Goal: Information Seeking & Learning: Learn about a topic

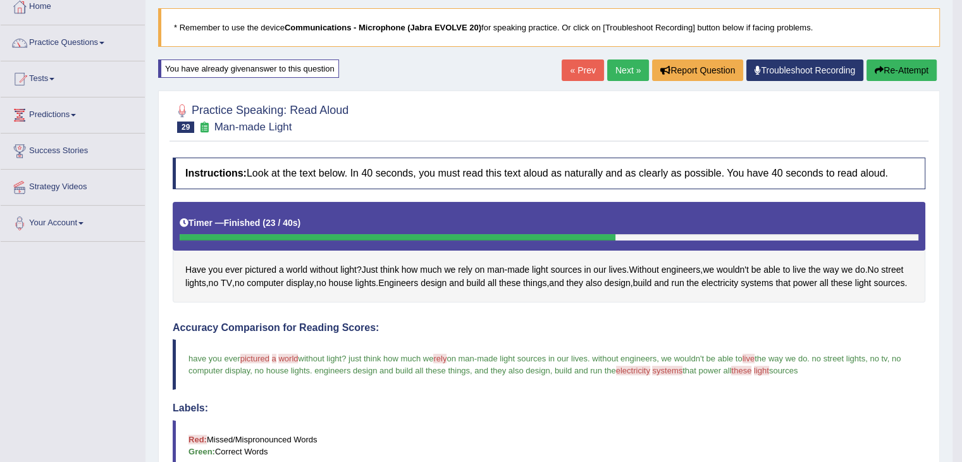
scroll to position [82, 0]
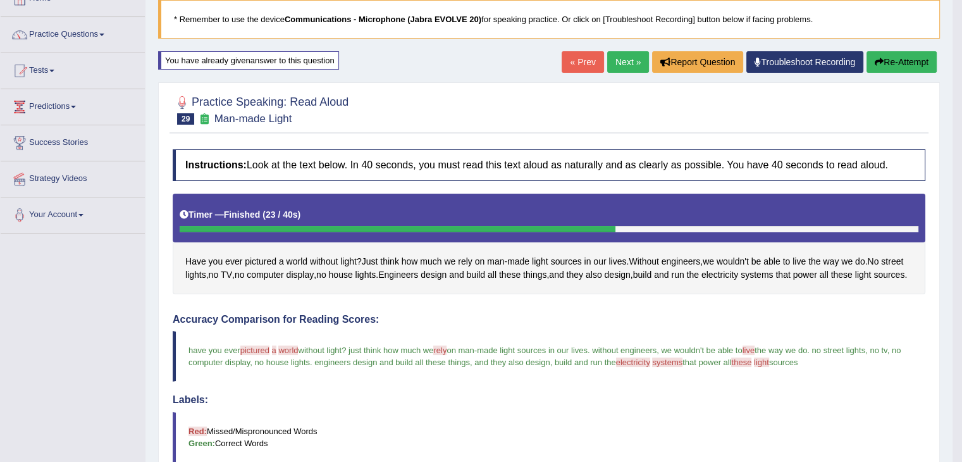
click at [612, 59] on link "Next »" at bounding box center [628, 62] width 42 height 22
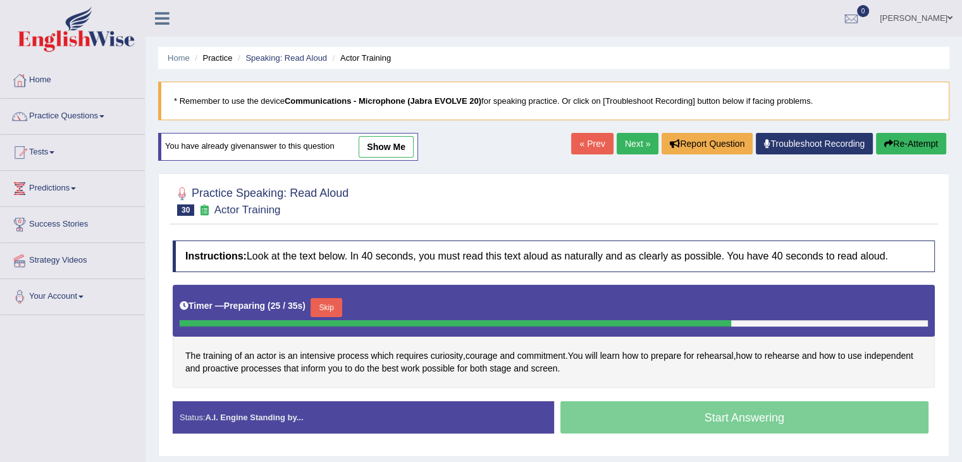
click at [331, 299] on button "Skip" at bounding box center [327, 307] width 32 height 19
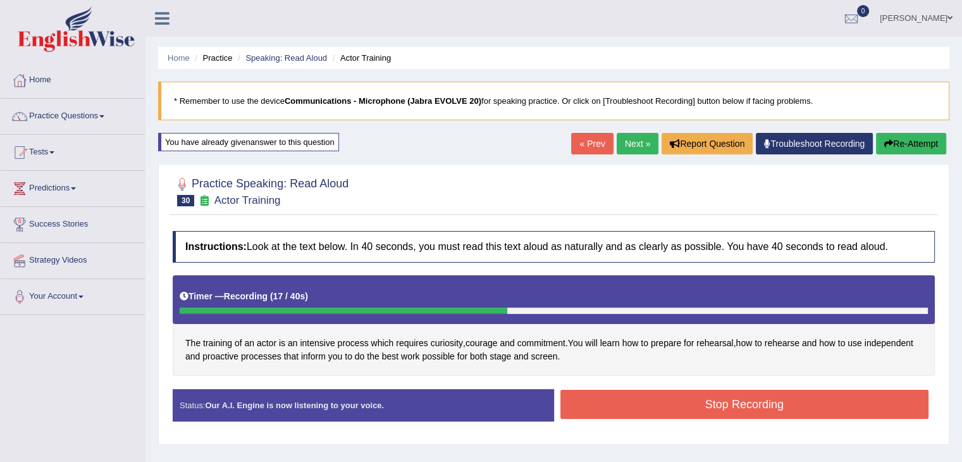
click at [686, 408] on button "Stop Recording" at bounding box center [745, 404] width 369 height 29
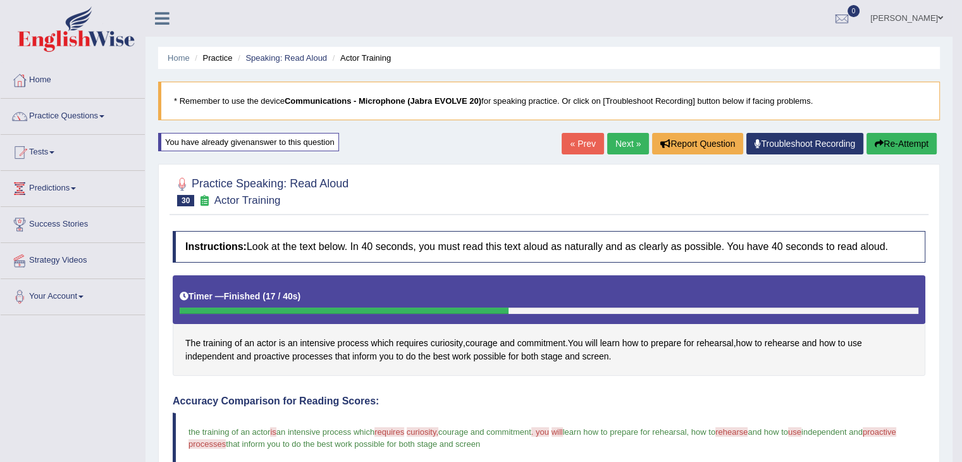
click at [43, 152] on link "Tests" at bounding box center [73, 151] width 144 height 32
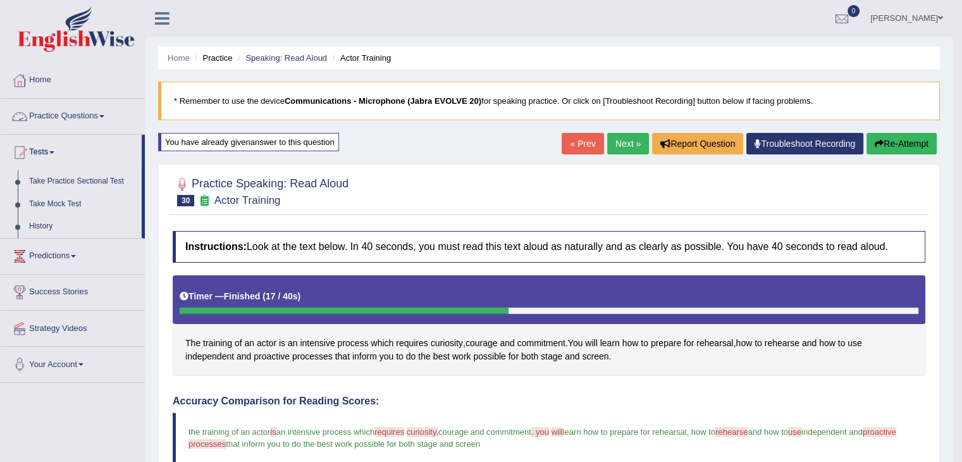
click at [85, 111] on link "Practice Questions" at bounding box center [73, 115] width 144 height 32
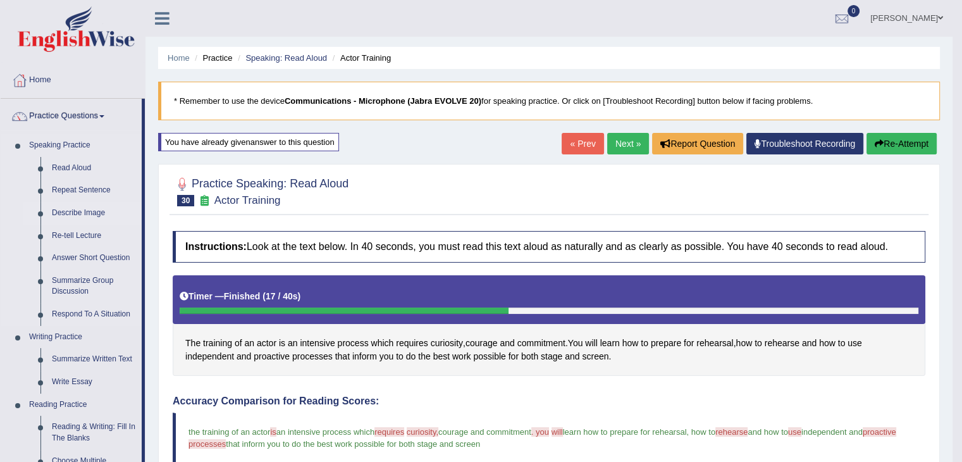
click at [77, 207] on link "Describe Image" at bounding box center [94, 213] width 96 height 23
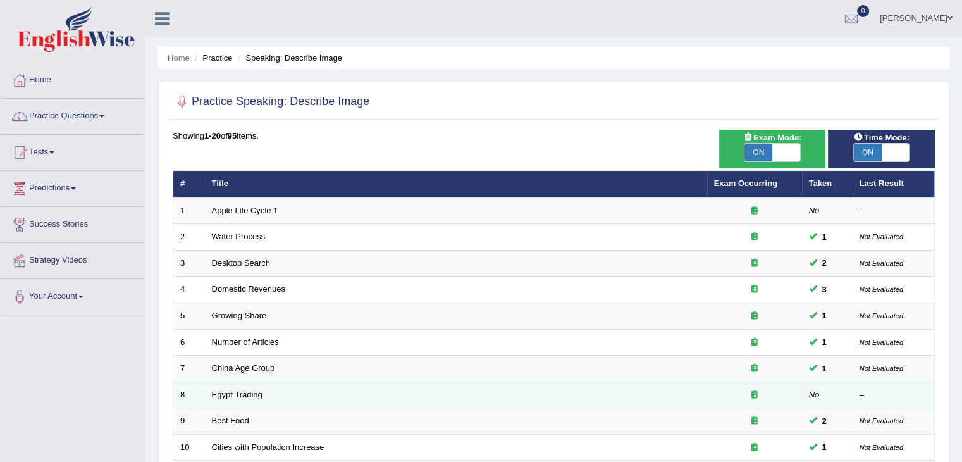
click at [238, 387] on td "Egypt Trading" at bounding box center [456, 394] width 502 height 27
click at [235, 392] on link "Egypt Trading" at bounding box center [237, 394] width 51 height 9
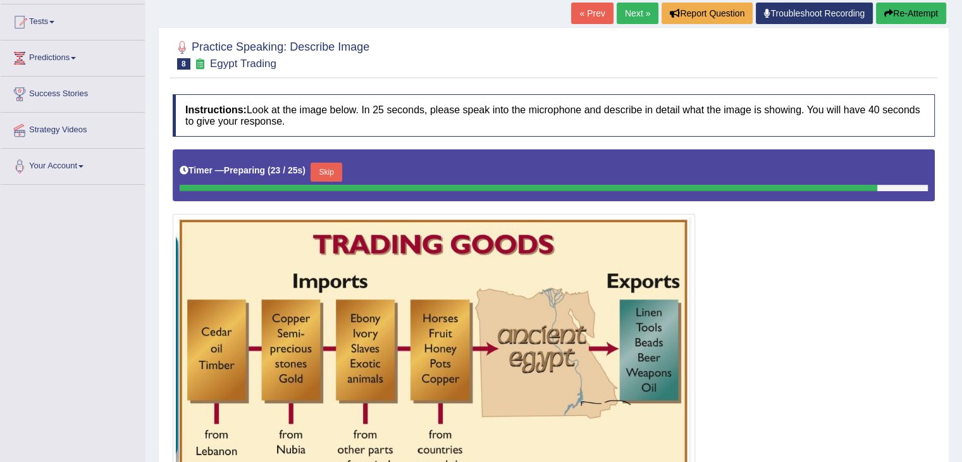
scroll to position [125, 0]
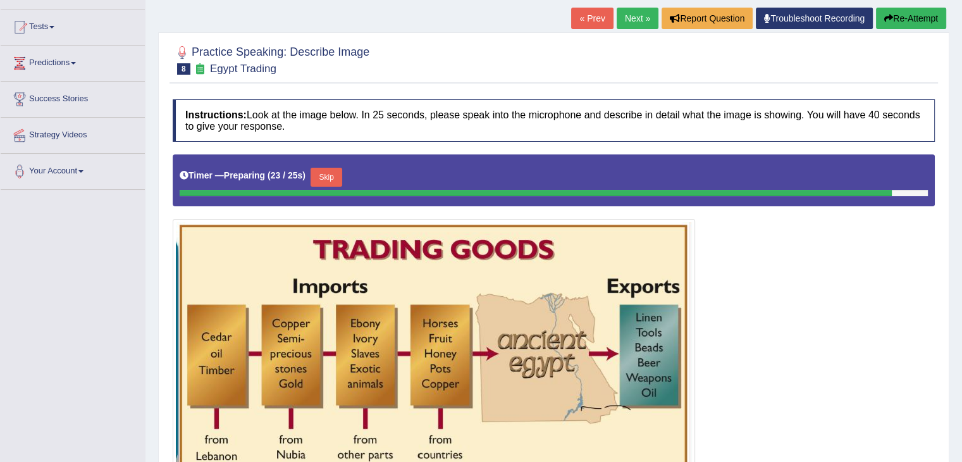
click at [926, 16] on button "Re-Attempt" at bounding box center [911, 19] width 70 height 22
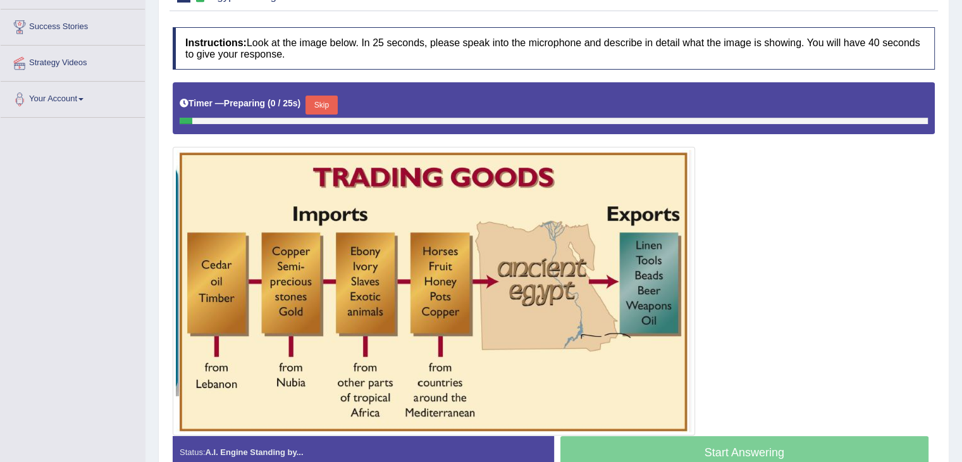
scroll to position [266, 0]
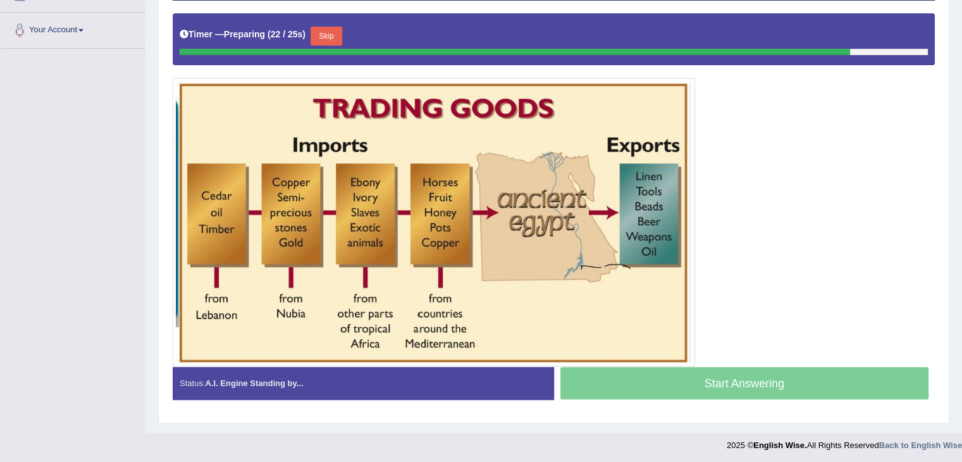
click at [338, 32] on button "Skip" at bounding box center [327, 36] width 32 height 19
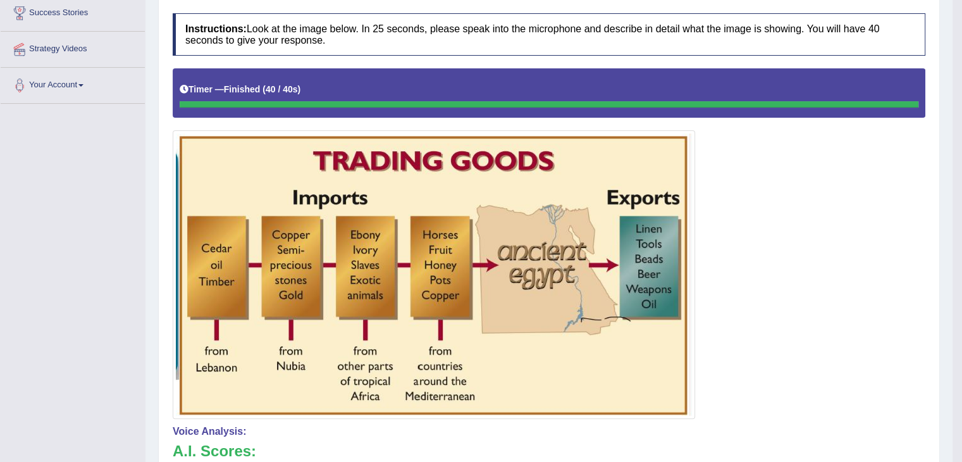
scroll to position [0, 0]
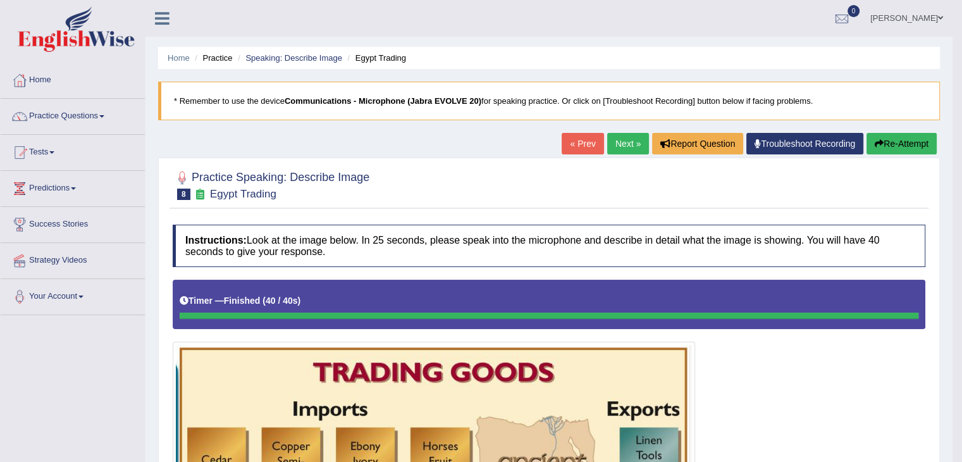
click at [626, 139] on link "Next »" at bounding box center [628, 144] width 42 height 22
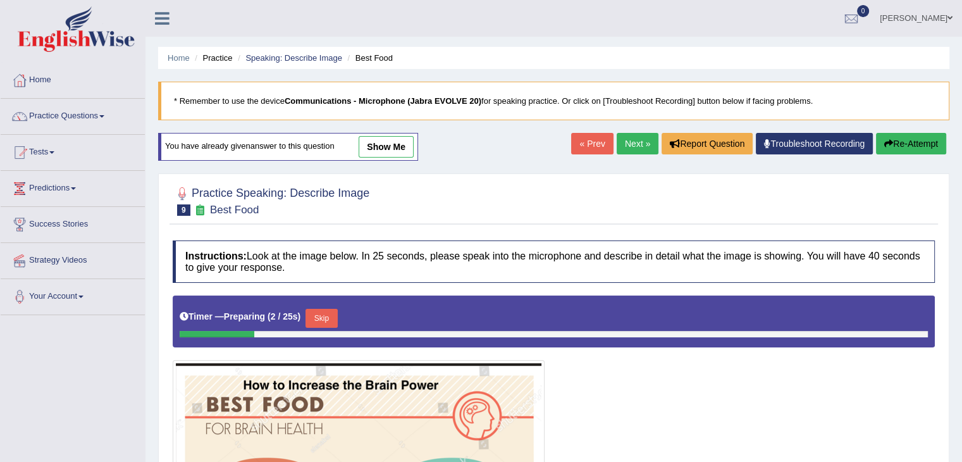
click at [387, 137] on link "show me" at bounding box center [386, 147] width 55 height 22
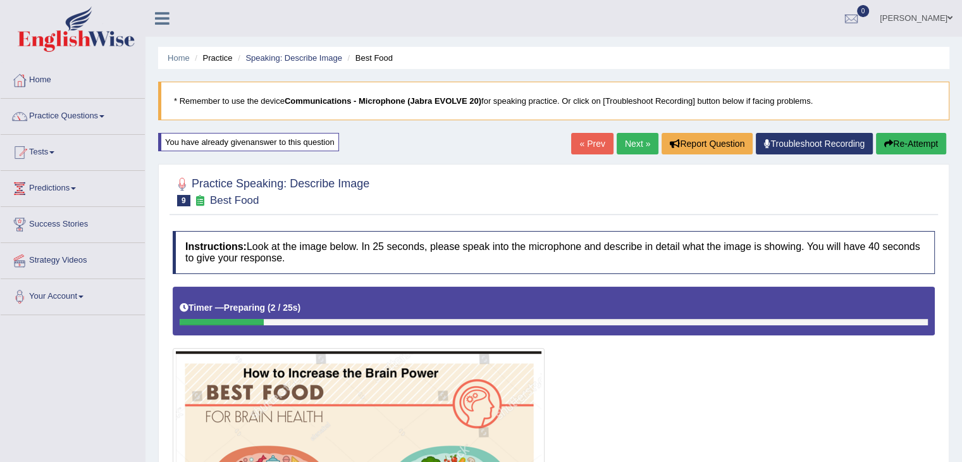
click at [914, 150] on button "Re-Attempt" at bounding box center [911, 144] width 70 height 22
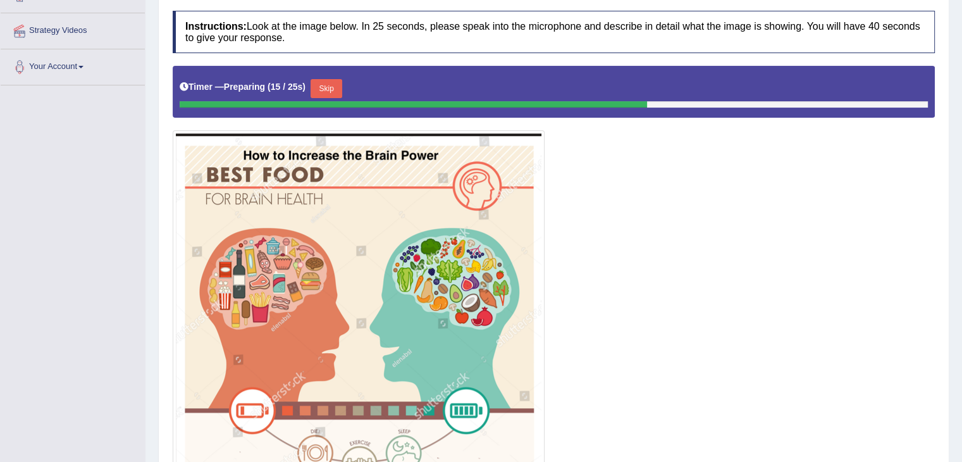
scroll to position [233, 0]
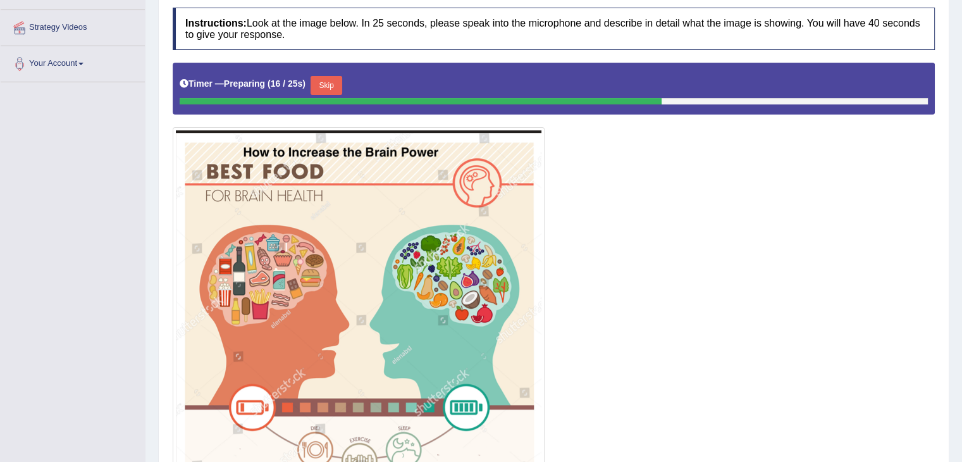
click at [317, 73] on div "Timer — Preparing ( 16 / 25s ) Skip" at bounding box center [554, 85] width 748 height 25
click at [335, 78] on button "Skip" at bounding box center [327, 85] width 32 height 19
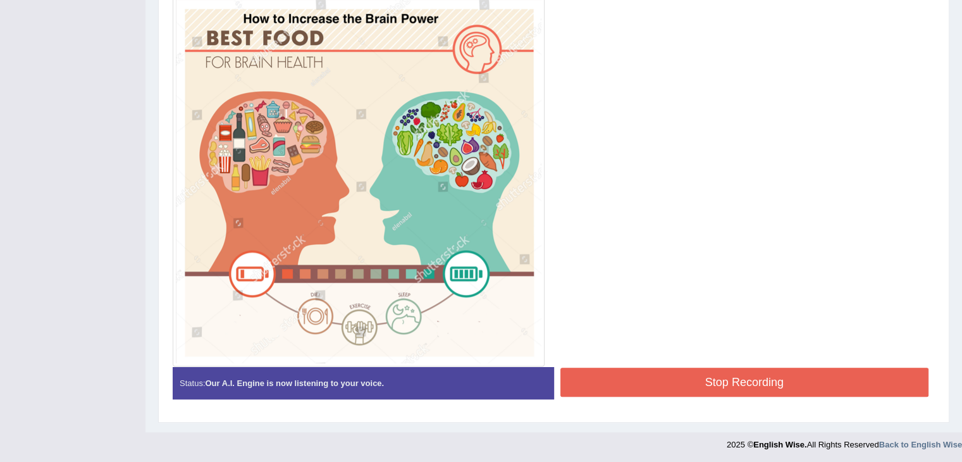
scroll to position [354, 0]
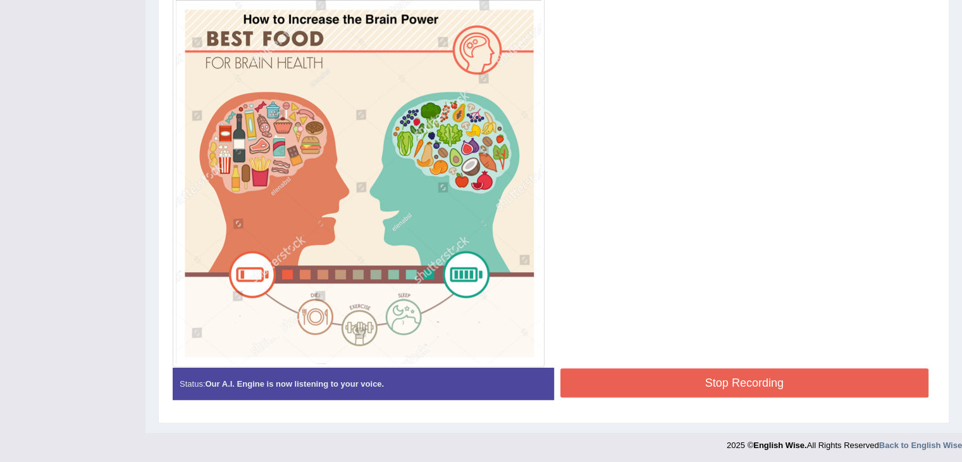
click at [715, 374] on button "Stop Recording" at bounding box center [745, 382] width 369 height 29
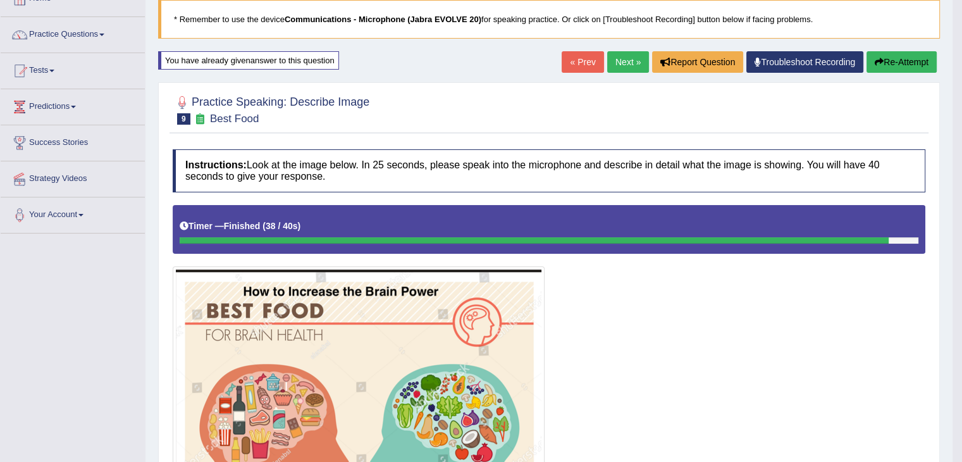
scroll to position [0, 0]
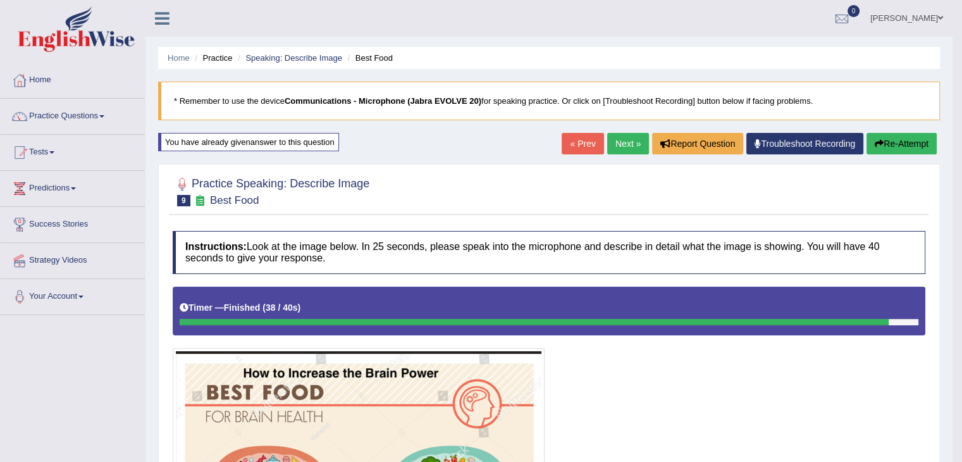
click at [896, 151] on button "Re-Attempt" at bounding box center [902, 144] width 70 height 22
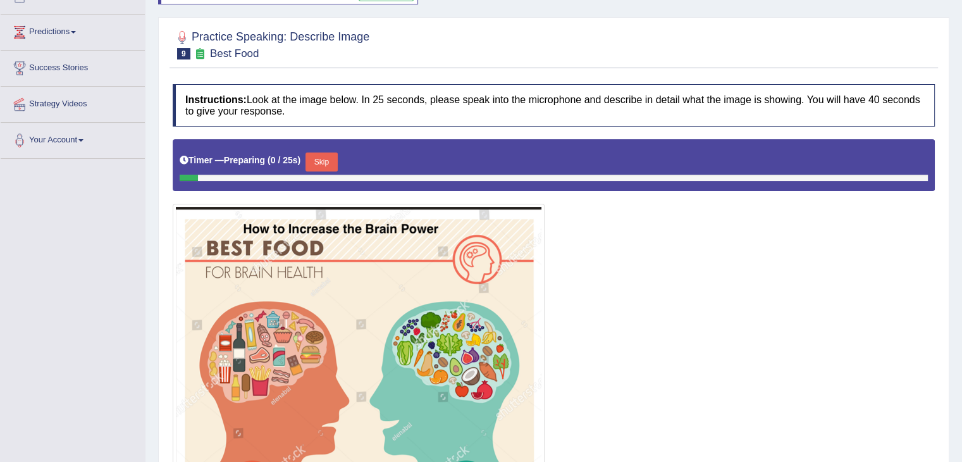
scroll to position [210, 0]
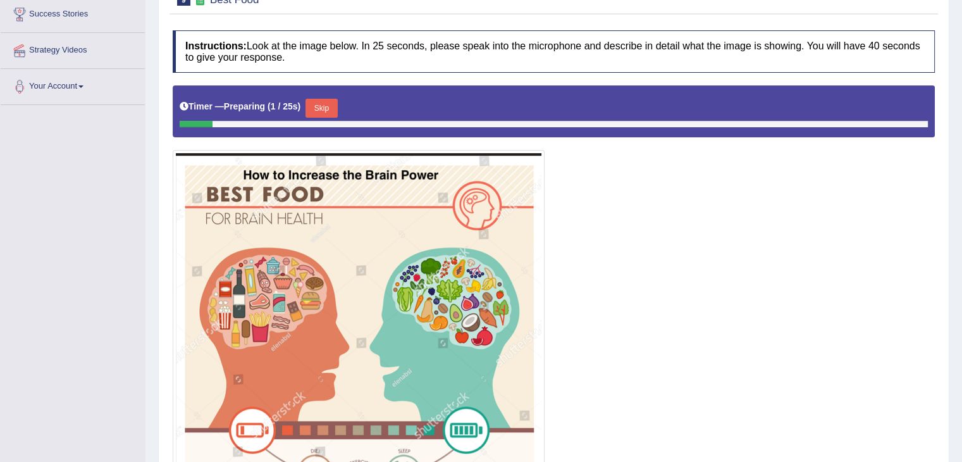
click at [331, 99] on button "Skip" at bounding box center [322, 108] width 32 height 19
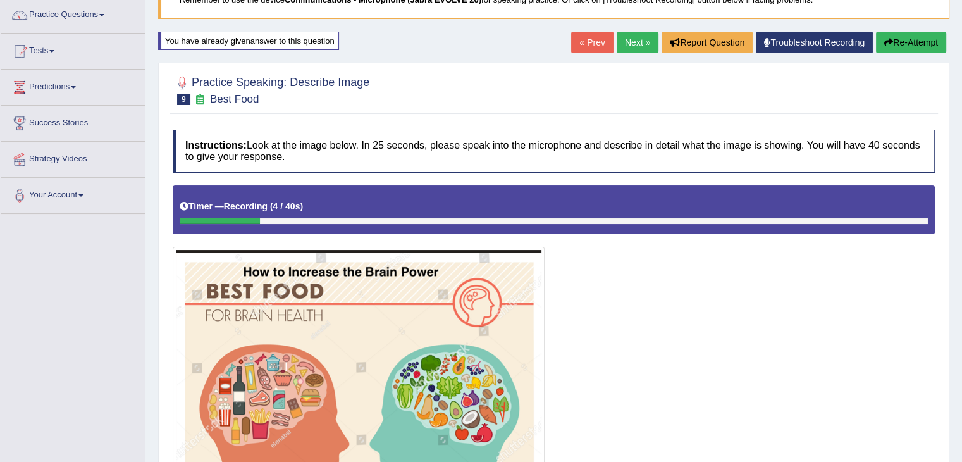
scroll to position [0, 0]
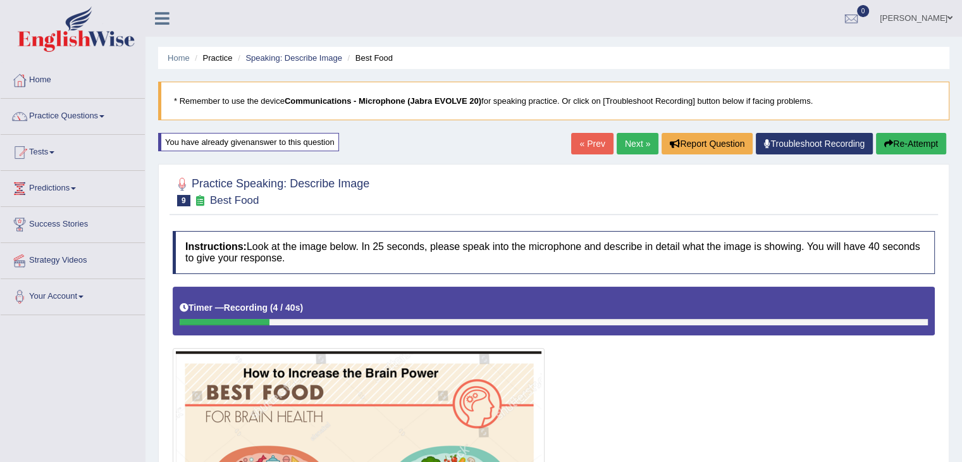
click at [929, 139] on button "Re-Attempt" at bounding box center [911, 144] width 70 height 22
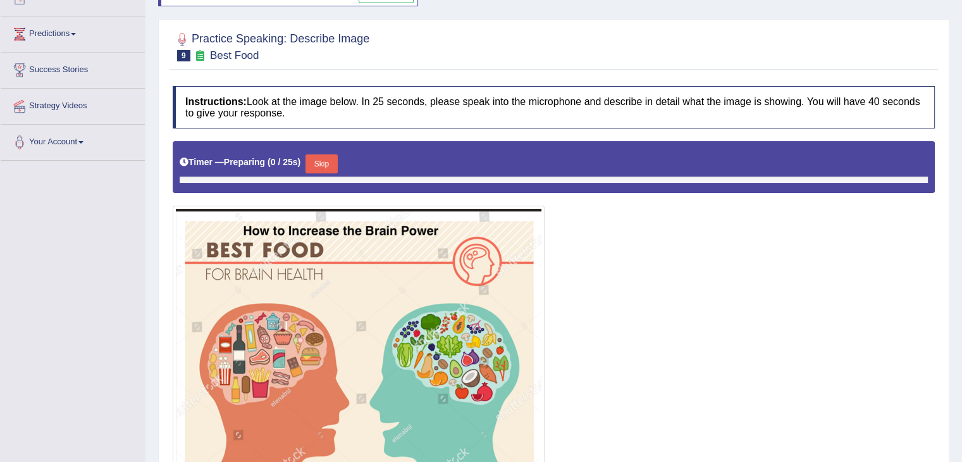
scroll to position [190, 0]
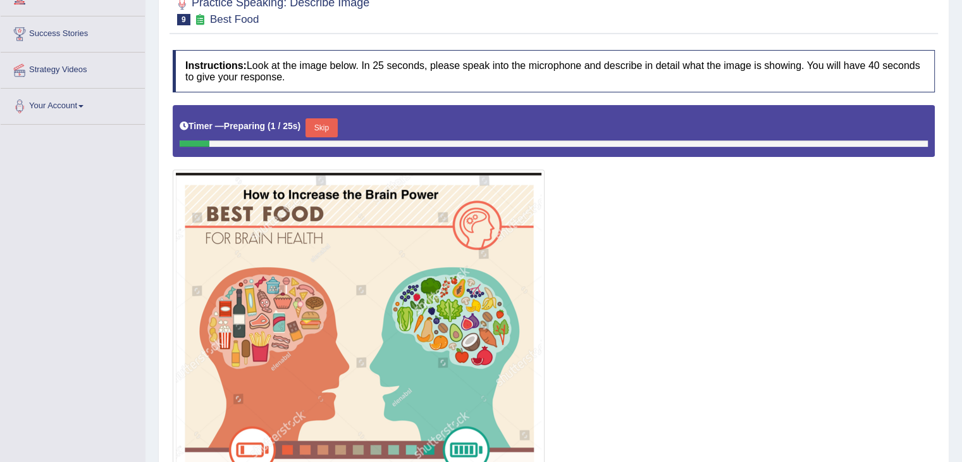
click at [323, 122] on button "Skip" at bounding box center [322, 127] width 32 height 19
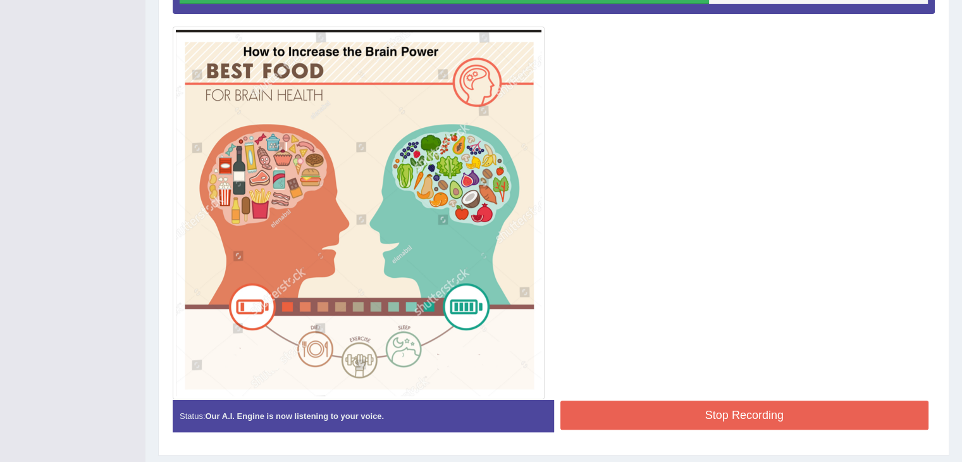
scroll to position [354, 0]
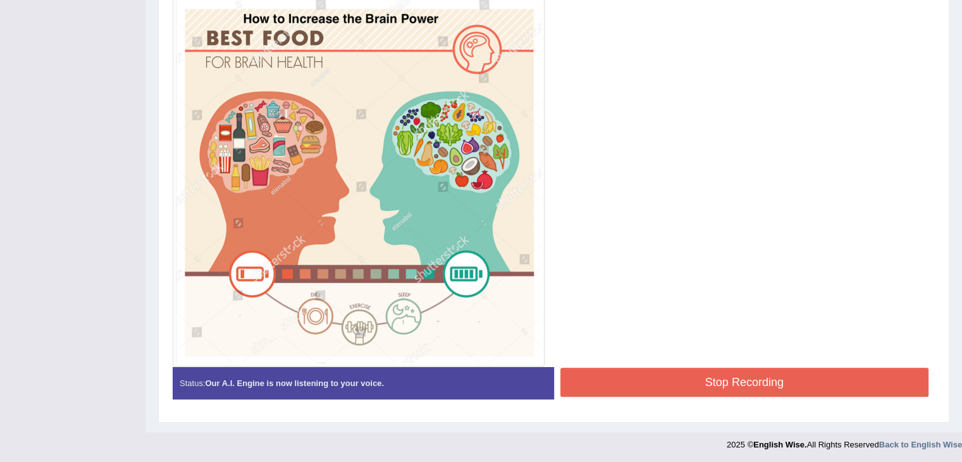
click at [646, 380] on button "Stop Recording" at bounding box center [745, 382] width 369 height 29
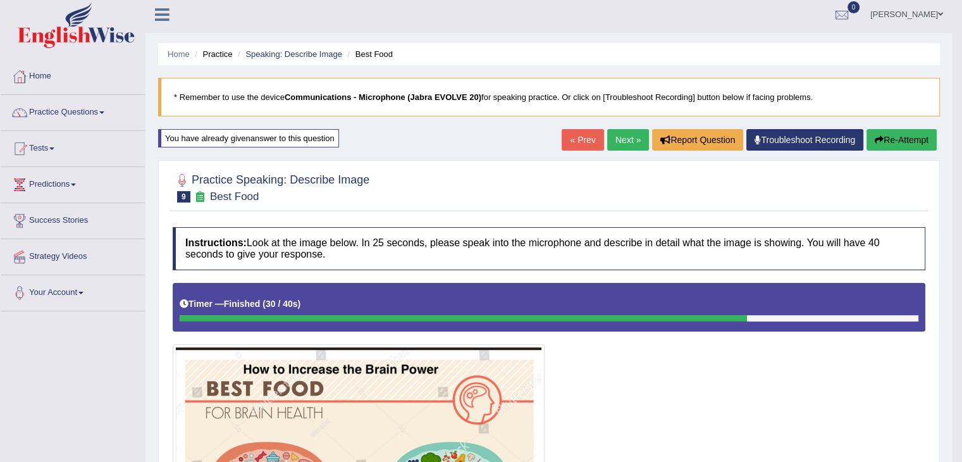
scroll to position [0, 0]
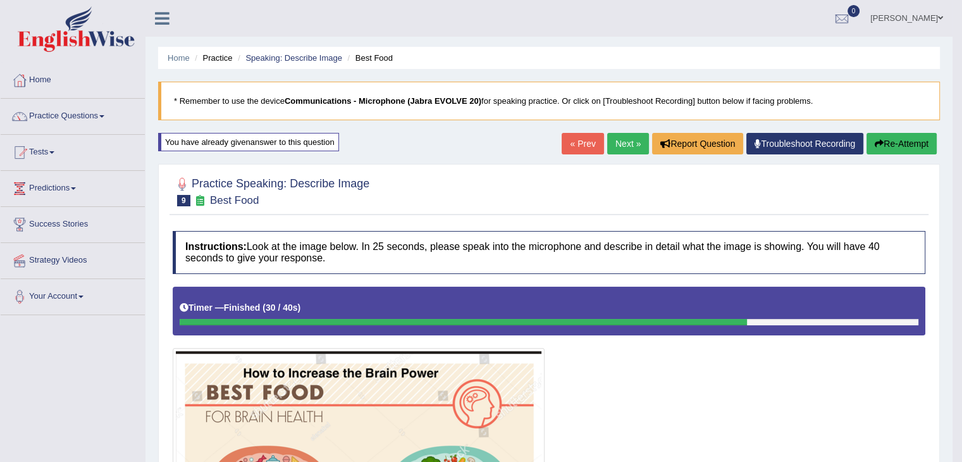
click at [633, 143] on link "Next »" at bounding box center [628, 144] width 42 height 22
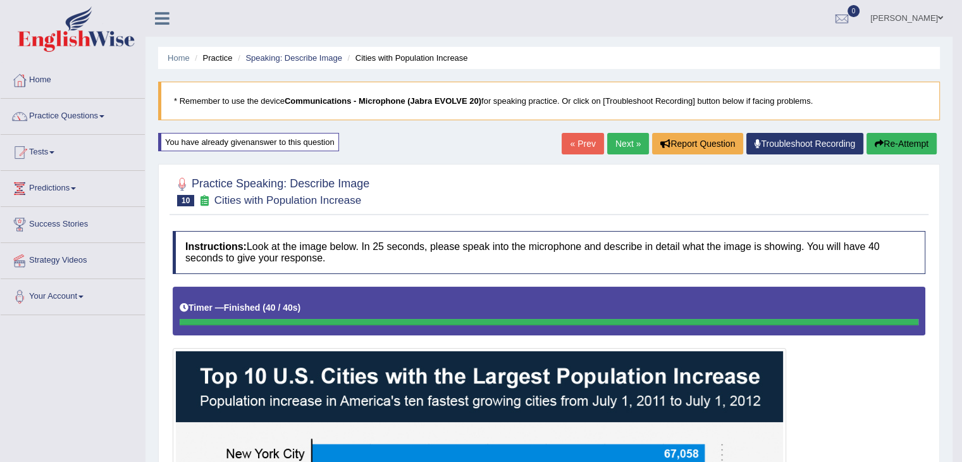
click at [627, 151] on link "Next »" at bounding box center [628, 144] width 42 height 22
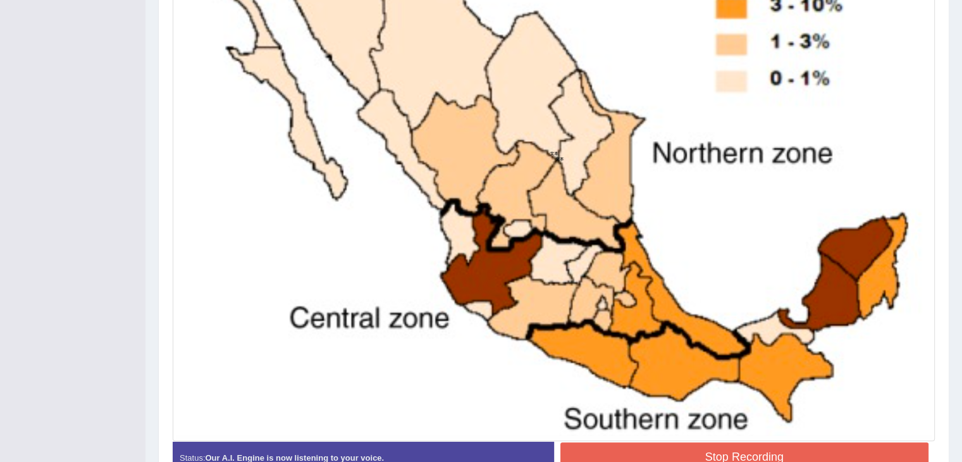
scroll to position [557, 0]
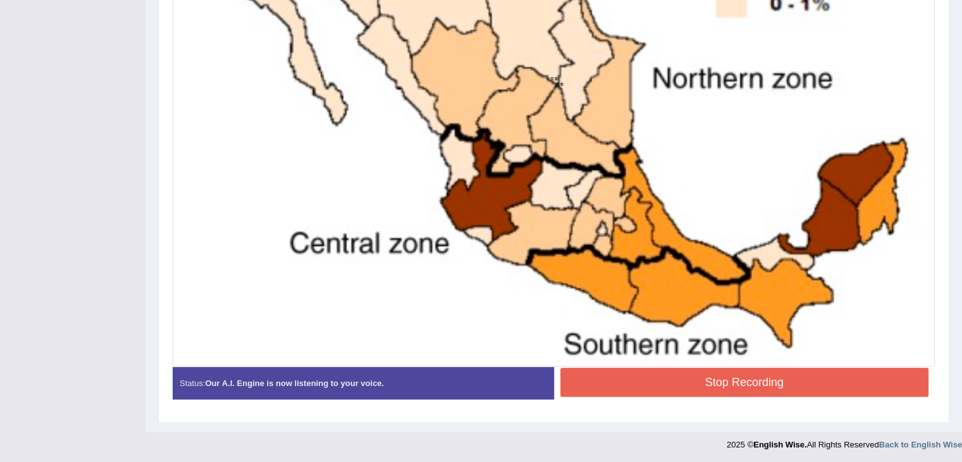
click at [696, 383] on button "Stop Recording" at bounding box center [745, 382] width 369 height 29
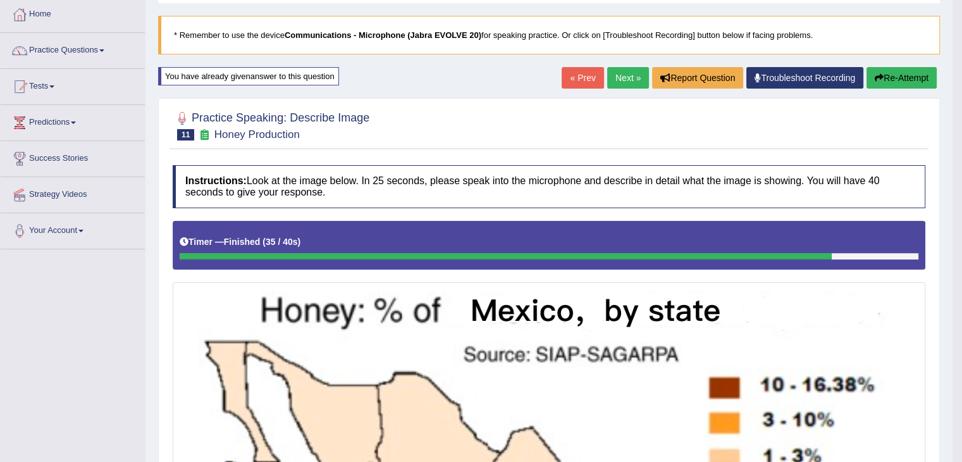
scroll to position [0, 0]
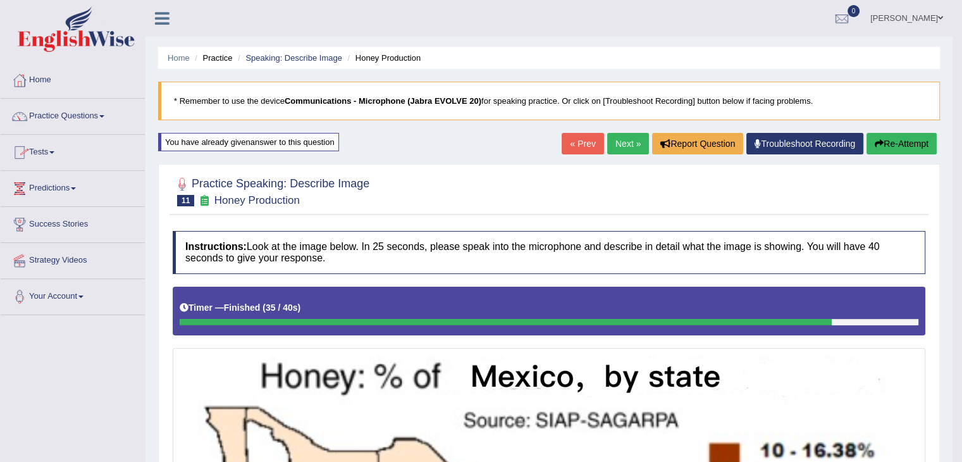
click at [101, 117] on link "Practice Questions" at bounding box center [73, 115] width 144 height 32
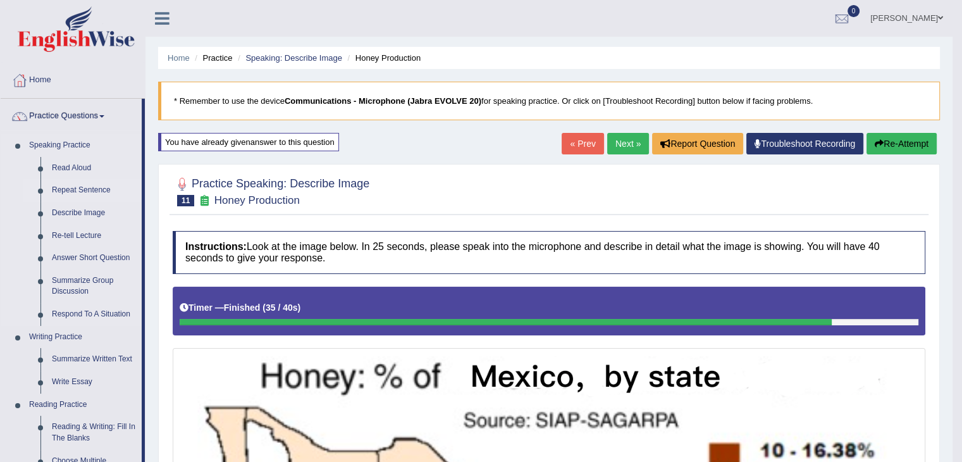
click at [68, 190] on link "Repeat Sentence" at bounding box center [94, 190] width 96 height 23
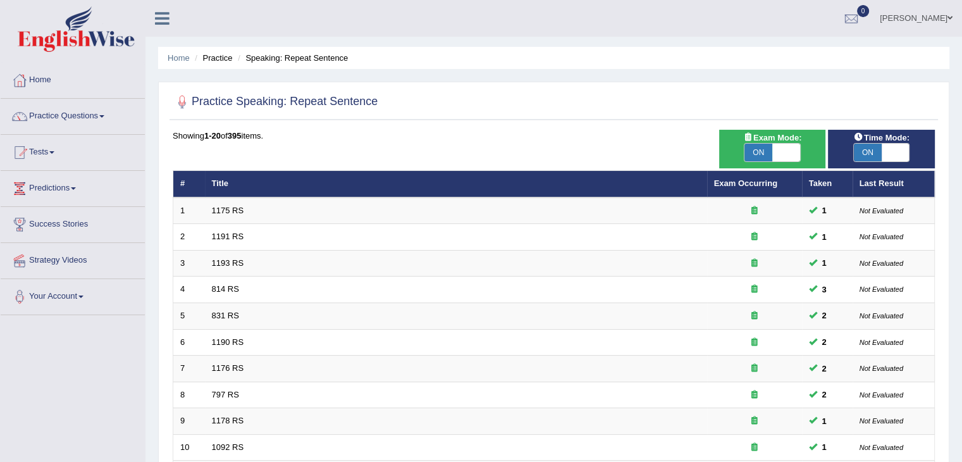
scroll to position [372, 0]
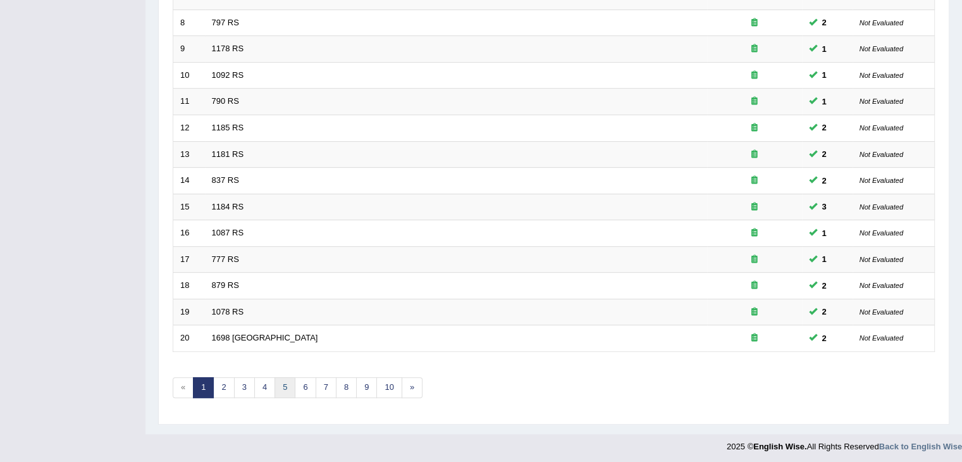
click at [282, 380] on link "5" at bounding box center [285, 387] width 21 height 21
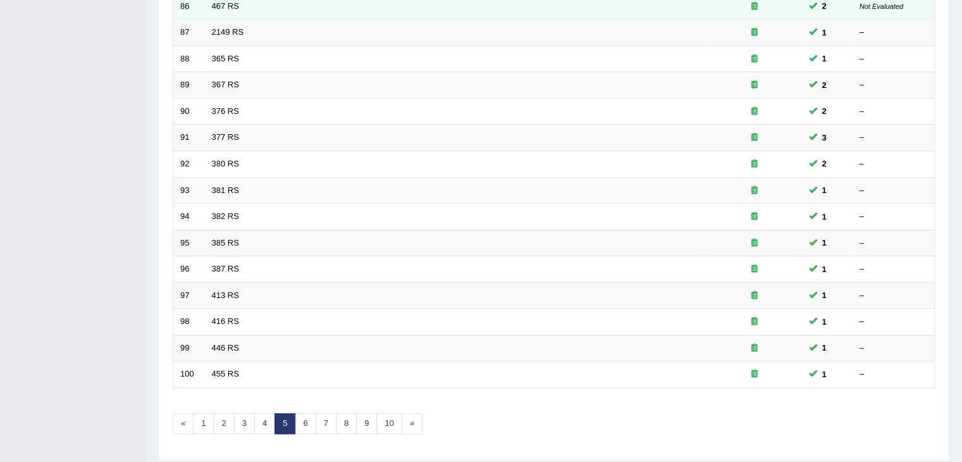
scroll to position [372, 0]
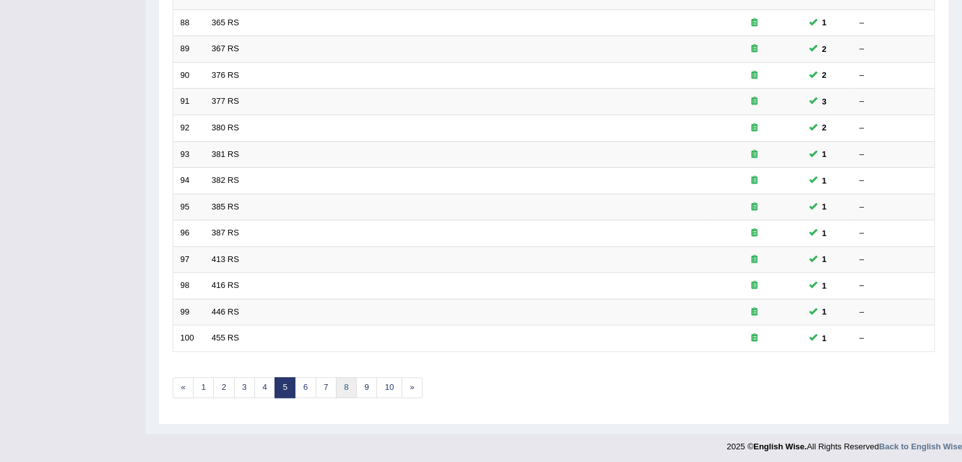
click at [336, 380] on link "8" at bounding box center [346, 387] width 21 height 21
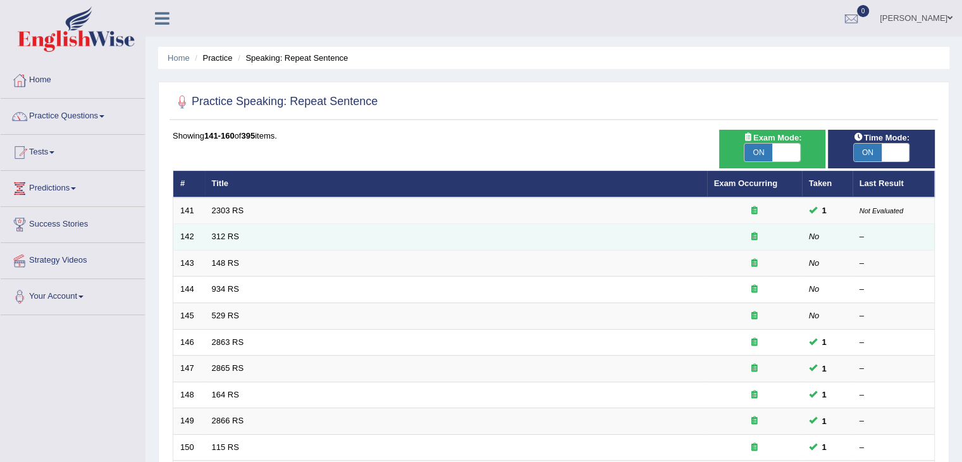
scroll to position [1, 0]
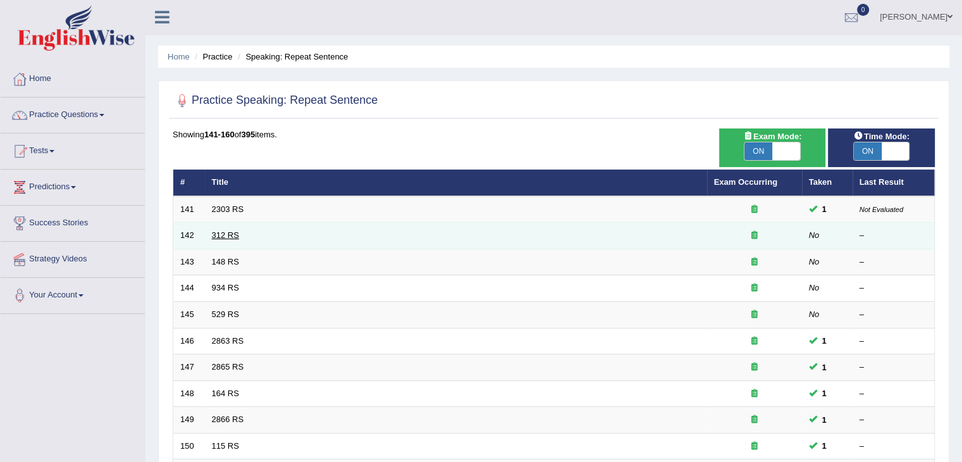
click at [218, 237] on link "312 RS" at bounding box center [225, 234] width 27 height 9
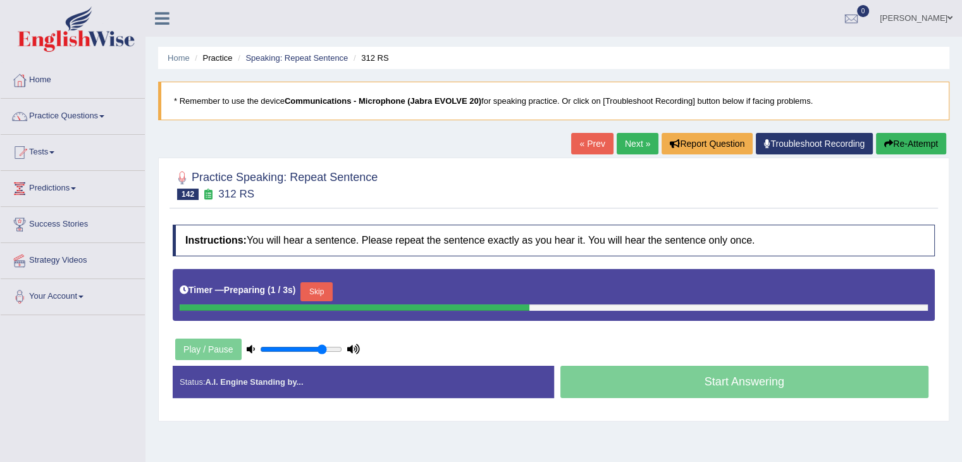
click at [314, 292] on button "Skip" at bounding box center [316, 291] width 32 height 19
click at [369, 290] on button "Skip" at bounding box center [372, 291] width 32 height 19
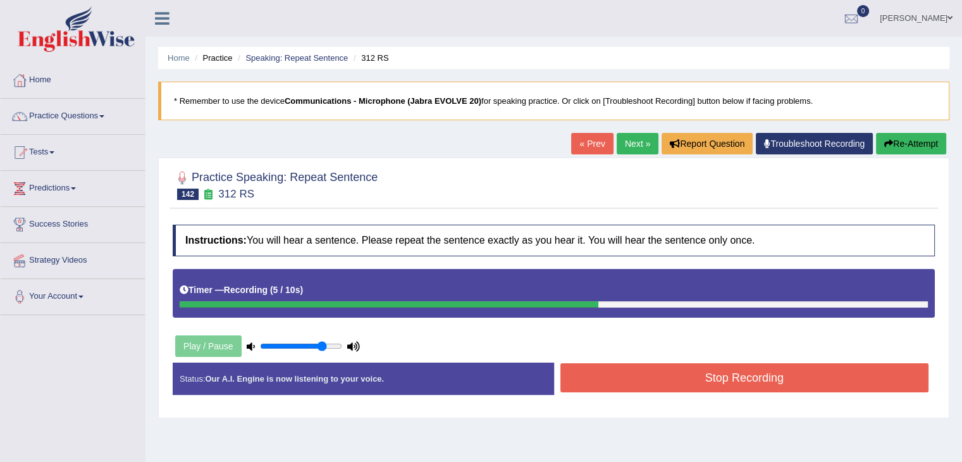
click at [682, 373] on button "Stop Recording" at bounding box center [745, 377] width 369 height 29
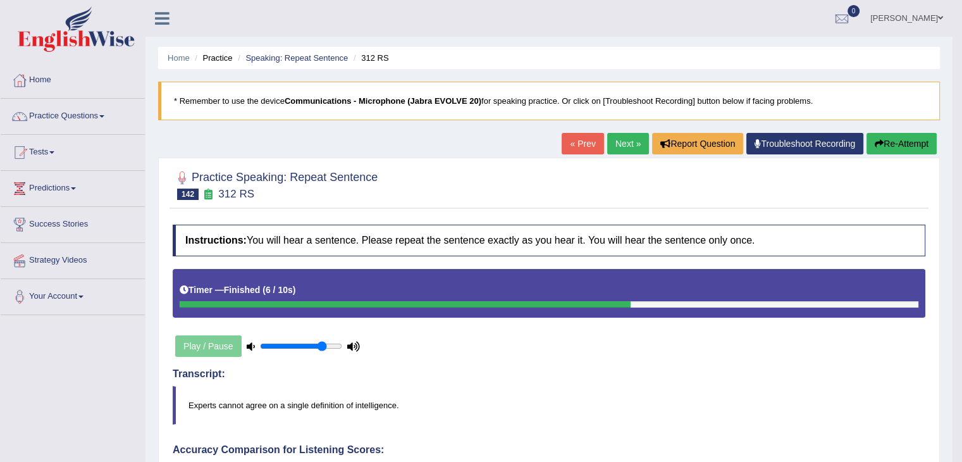
click at [627, 144] on link "Next »" at bounding box center [628, 144] width 42 height 22
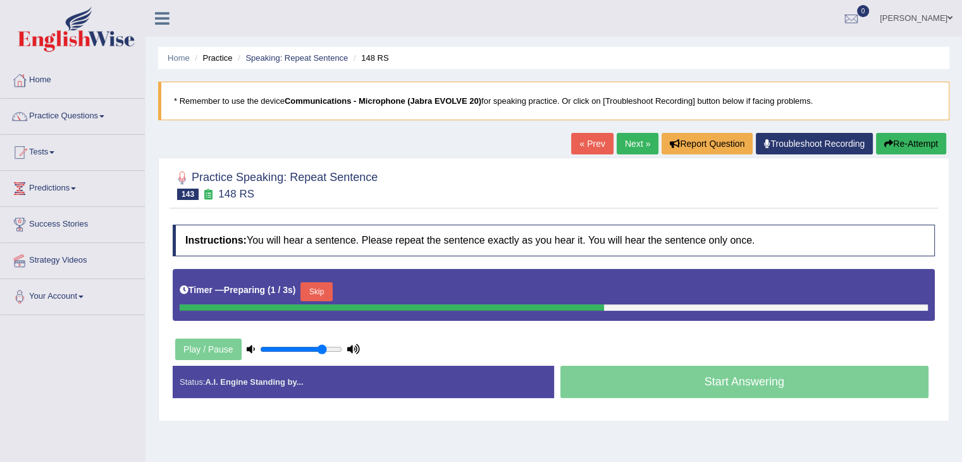
click at [331, 288] on button "Skip" at bounding box center [316, 291] width 32 height 19
click at [381, 286] on button "Skip" at bounding box center [372, 291] width 32 height 19
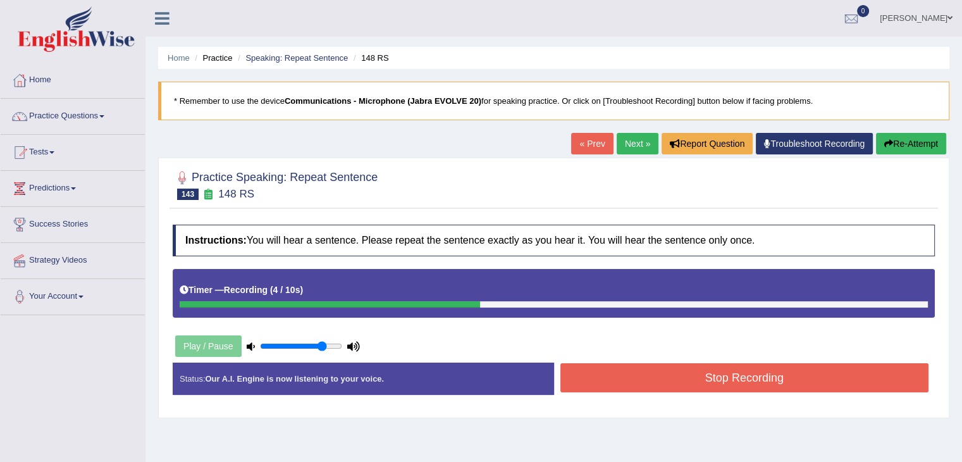
click at [704, 377] on button "Stop Recording" at bounding box center [745, 377] width 369 height 29
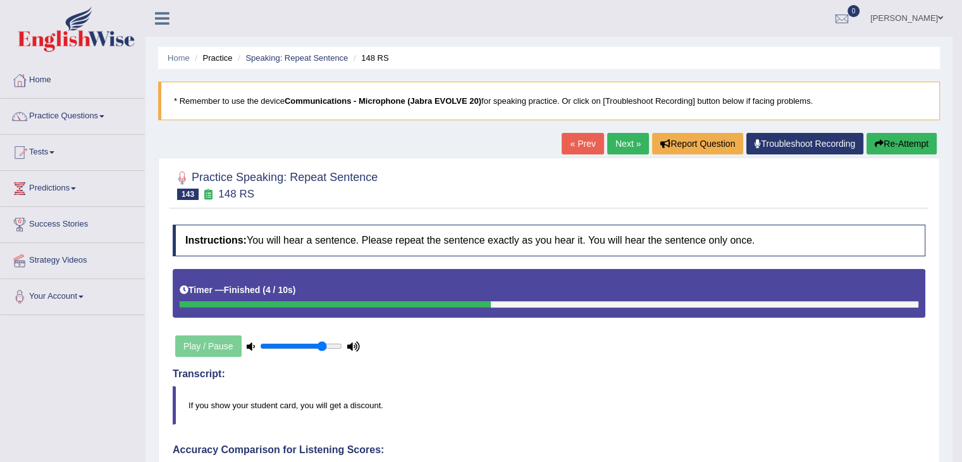
click at [624, 139] on link "Next »" at bounding box center [628, 144] width 42 height 22
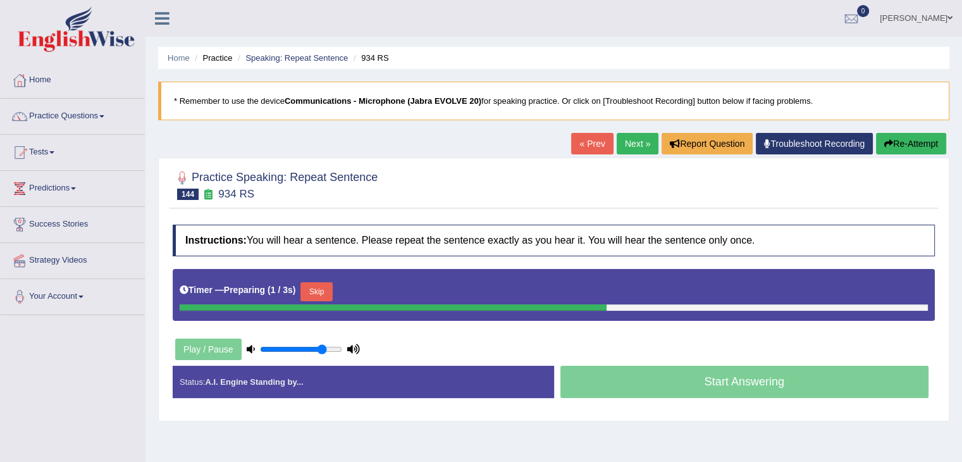
click at [311, 285] on button "Skip" at bounding box center [316, 291] width 32 height 19
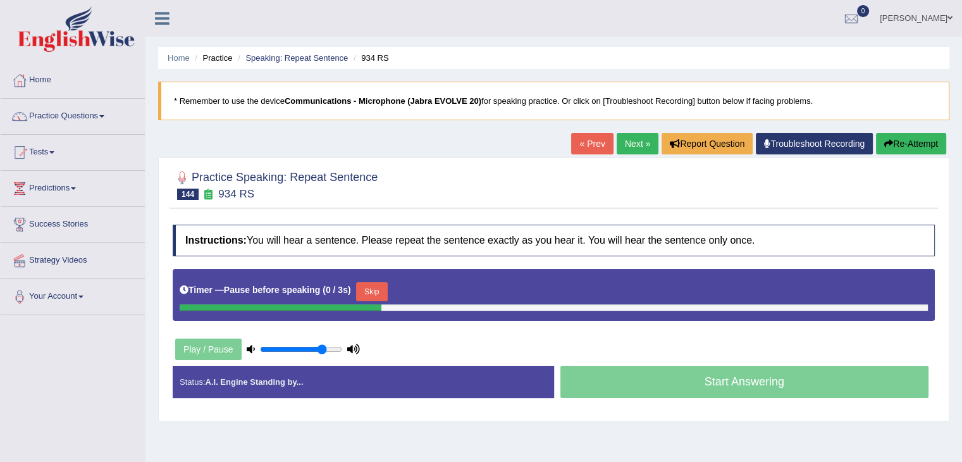
click at [370, 289] on button "Skip" at bounding box center [372, 291] width 32 height 19
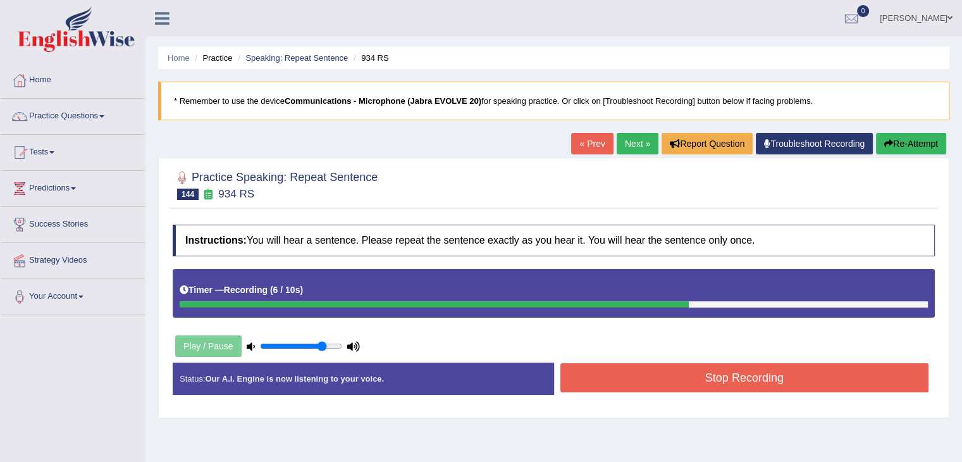
click at [620, 370] on button "Stop Recording" at bounding box center [745, 377] width 369 height 29
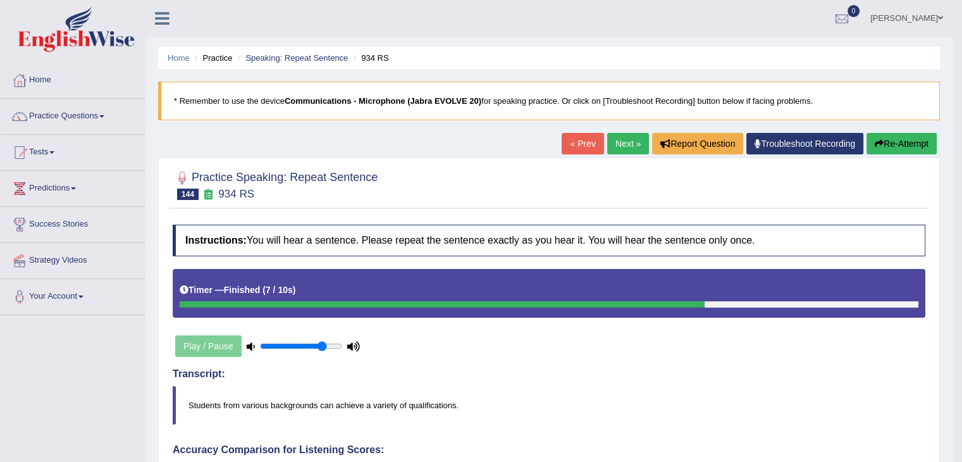
click at [616, 135] on link "Next »" at bounding box center [628, 144] width 42 height 22
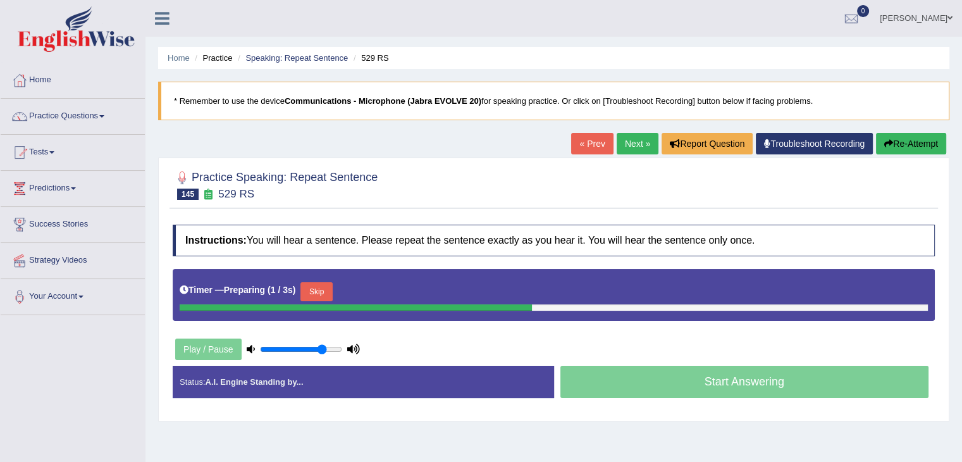
click at [321, 284] on button "Skip" at bounding box center [316, 291] width 32 height 19
click at [377, 289] on button "Skip" at bounding box center [372, 291] width 32 height 19
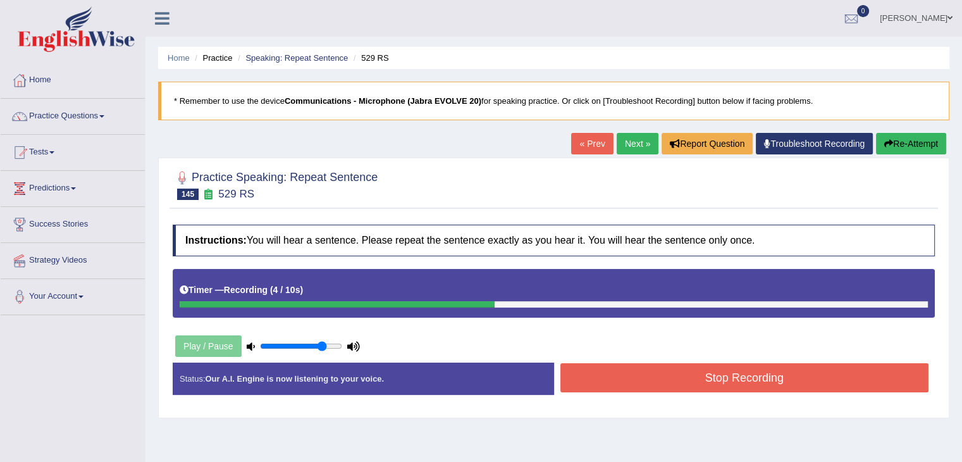
click at [714, 372] on button "Stop Recording" at bounding box center [745, 377] width 369 height 29
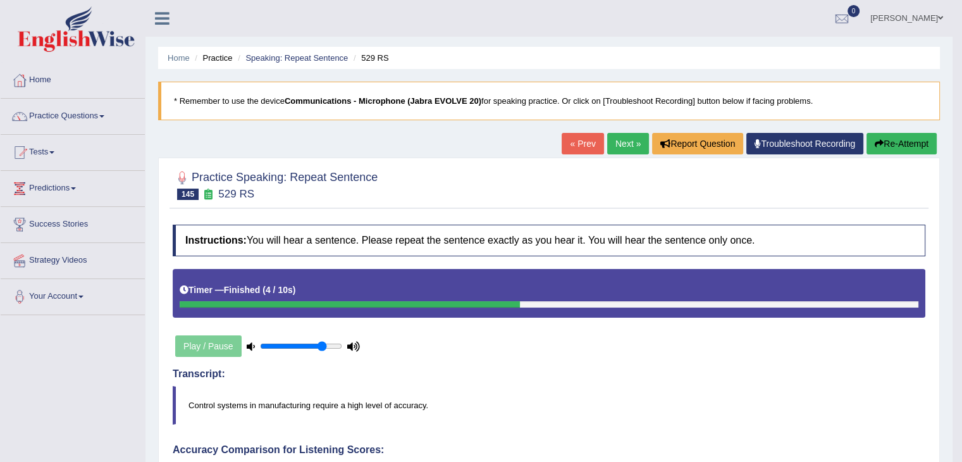
click at [629, 142] on link "Next »" at bounding box center [628, 144] width 42 height 22
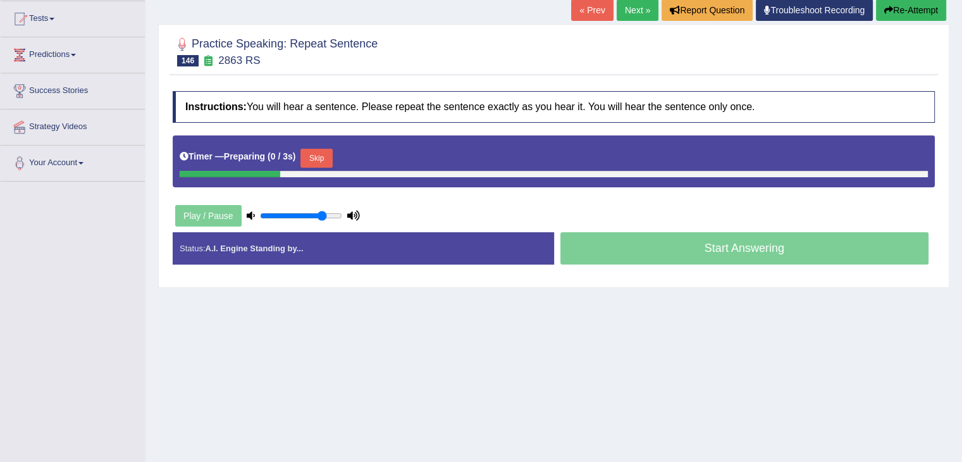
scroll to position [135, 0]
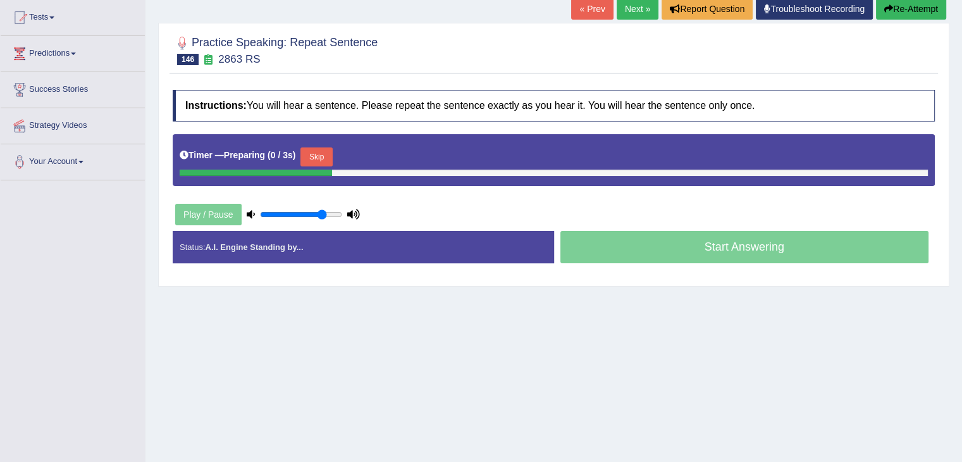
click at [332, 170] on div at bounding box center [256, 173] width 152 height 6
click at [314, 149] on button "Skip" at bounding box center [316, 156] width 32 height 19
click at [375, 149] on button "Skip" at bounding box center [372, 156] width 32 height 19
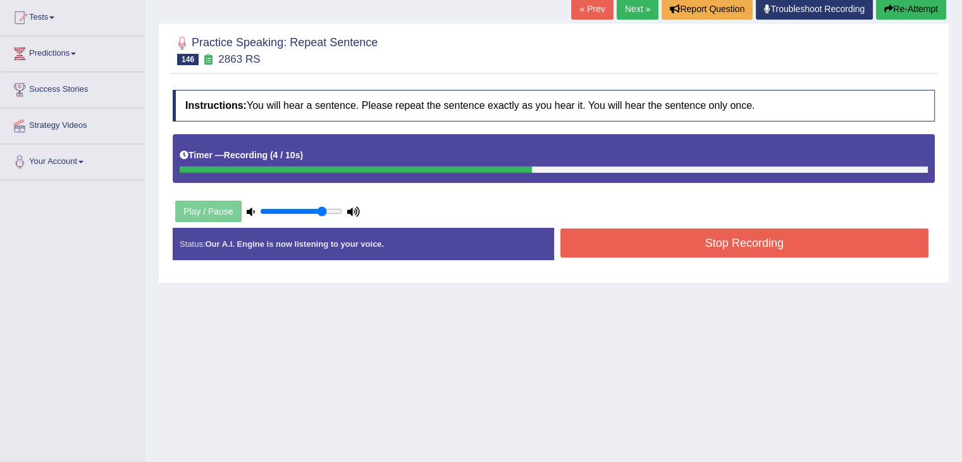
click at [752, 249] on button "Stop Recording" at bounding box center [745, 242] width 369 height 29
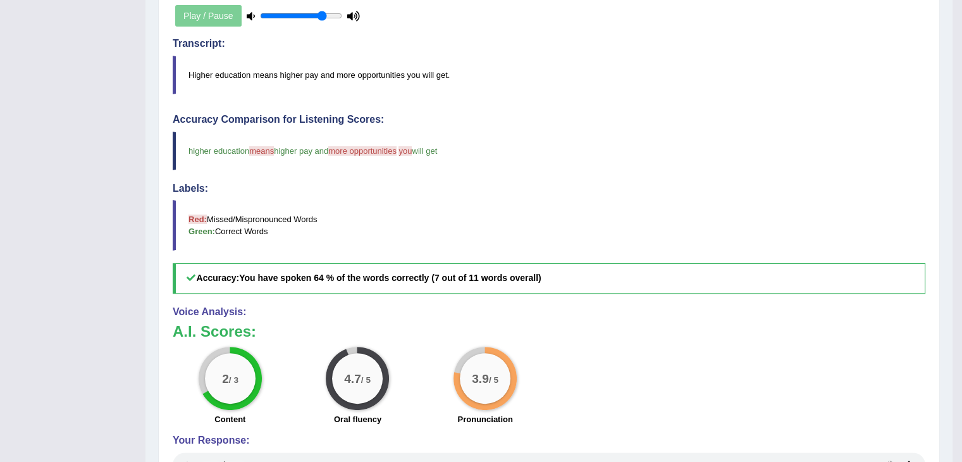
scroll to position [0, 0]
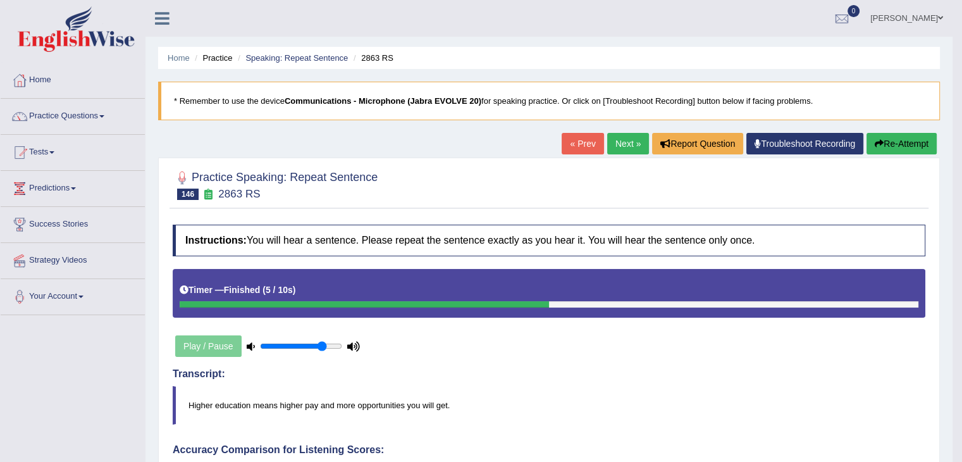
click at [629, 147] on link "Next »" at bounding box center [628, 144] width 42 height 22
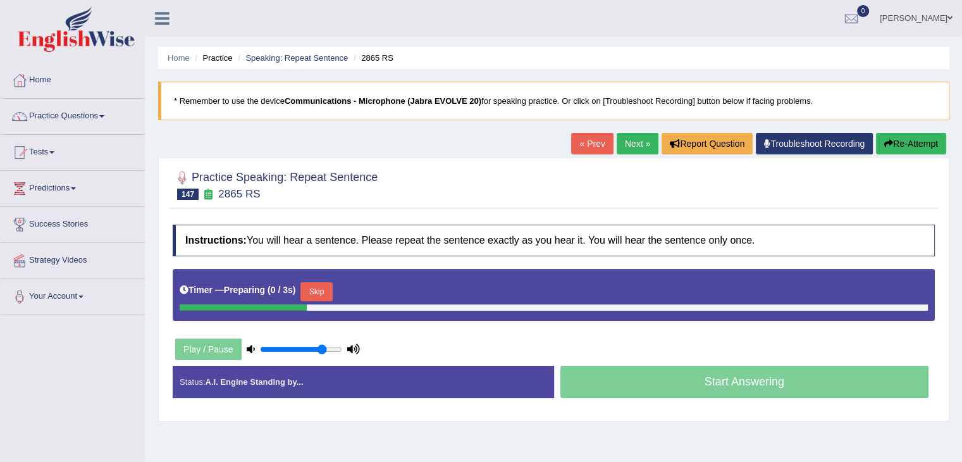
click at [328, 292] on button "Skip" at bounding box center [316, 291] width 32 height 19
click at [385, 294] on button "Skip" at bounding box center [372, 291] width 32 height 19
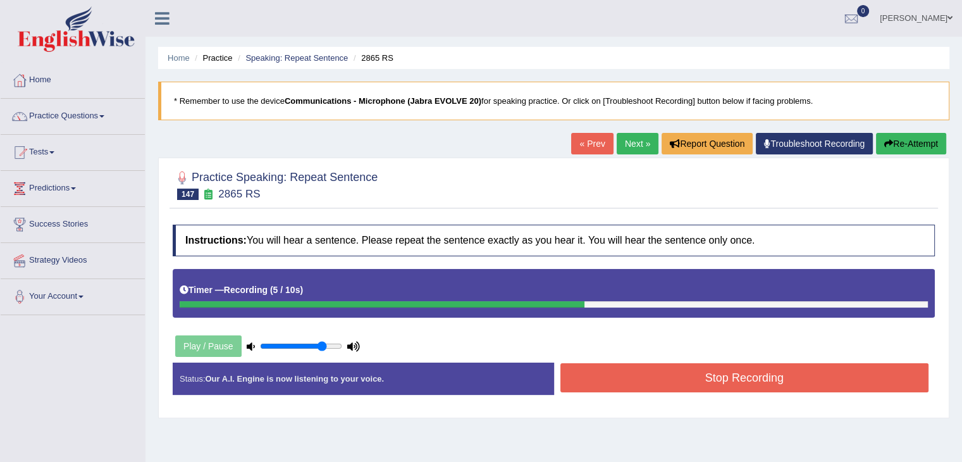
click at [679, 380] on button "Stop Recording" at bounding box center [745, 377] width 369 height 29
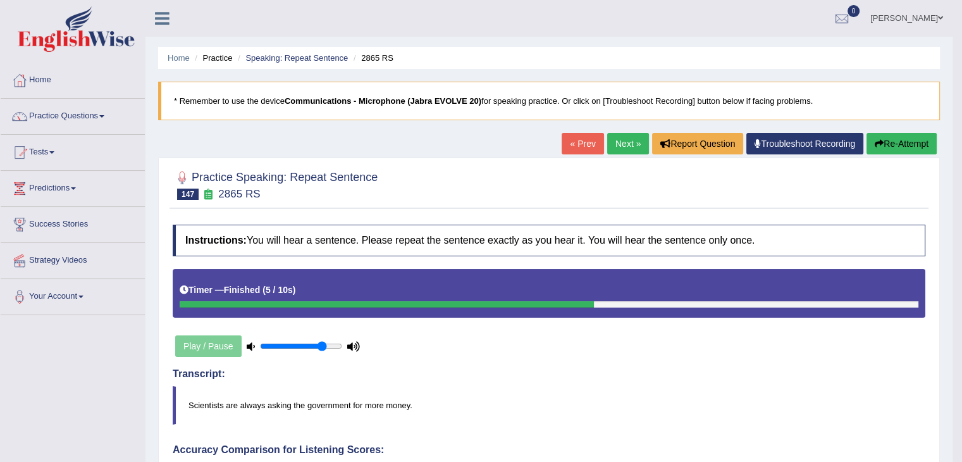
click at [607, 143] on link "Next »" at bounding box center [628, 144] width 42 height 22
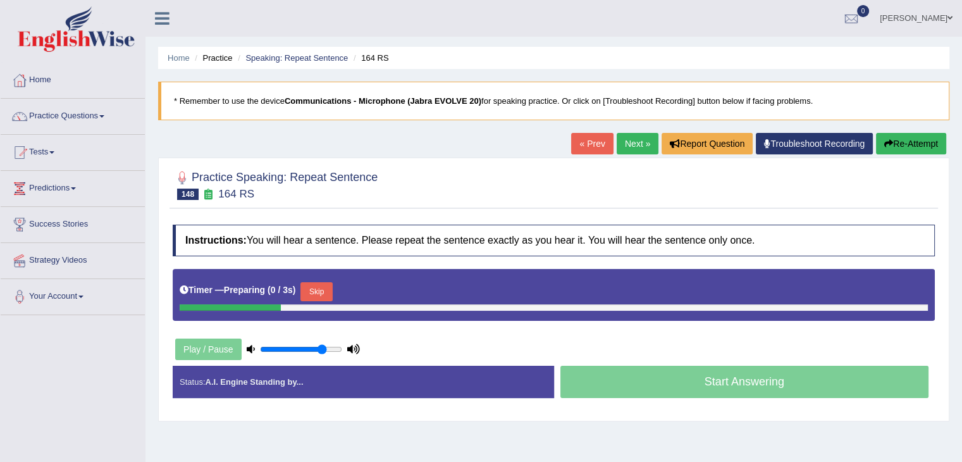
click at [322, 293] on button "Skip" at bounding box center [316, 291] width 32 height 19
click at [366, 290] on button "Skip" at bounding box center [372, 291] width 32 height 19
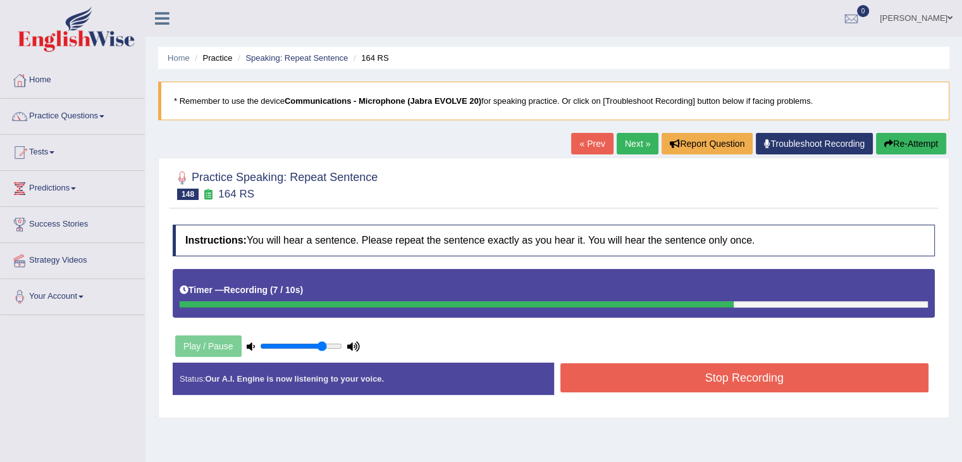
click at [663, 370] on button "Stop Recording" at bounding box center [745, 377] width 369 height 29
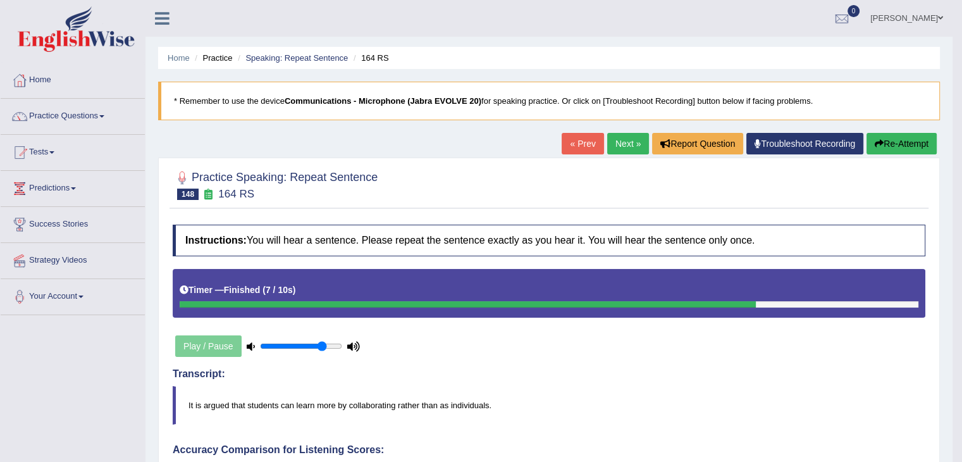
click at [623, 135] on link "Next »" at bounding box center [628, 144] width 42 height 22
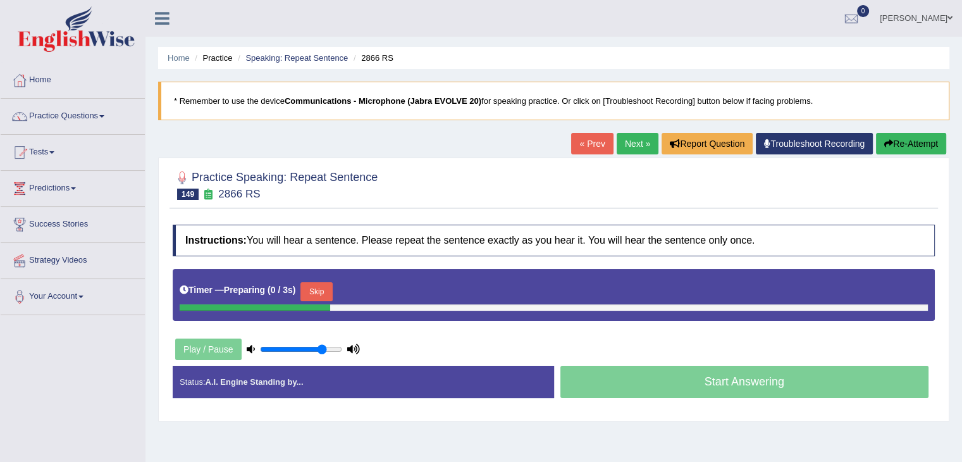
click at [308, 285] on button "Skip" at bounding box center [316, 291] width 32 height 19
click at [380, 292] on button "Skip" at bounding box center [372, 291] width 32 height 19
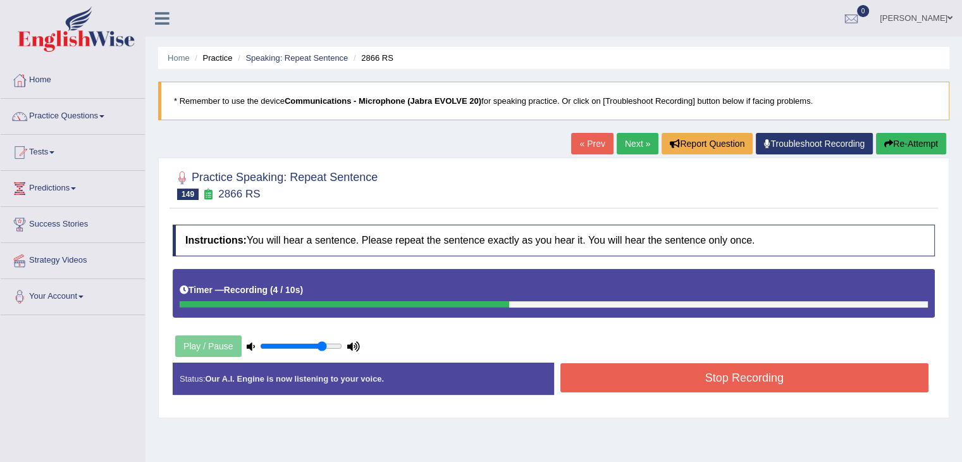
click at [670, 373] on button "Stop Recording" at bounding box center [745, 377] width 369 height 29
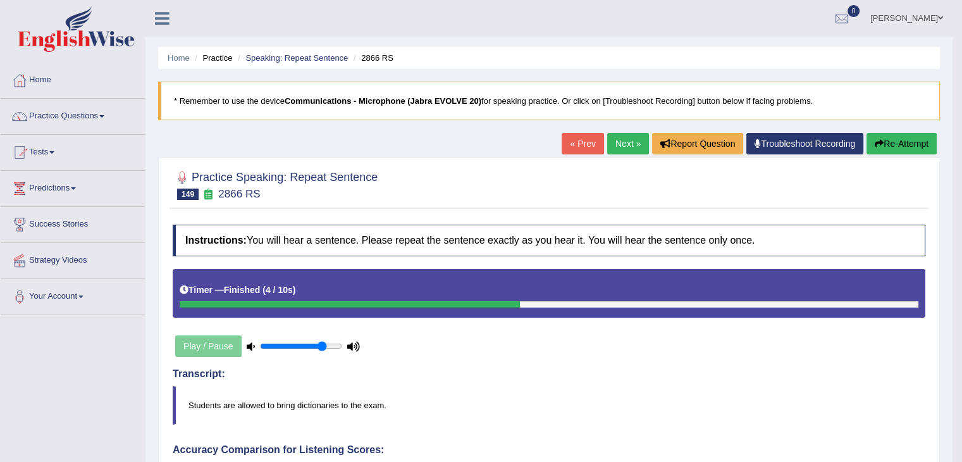
click at [625, 150] on link "Next »" at bounding box center [628, 144] width 42 height 22
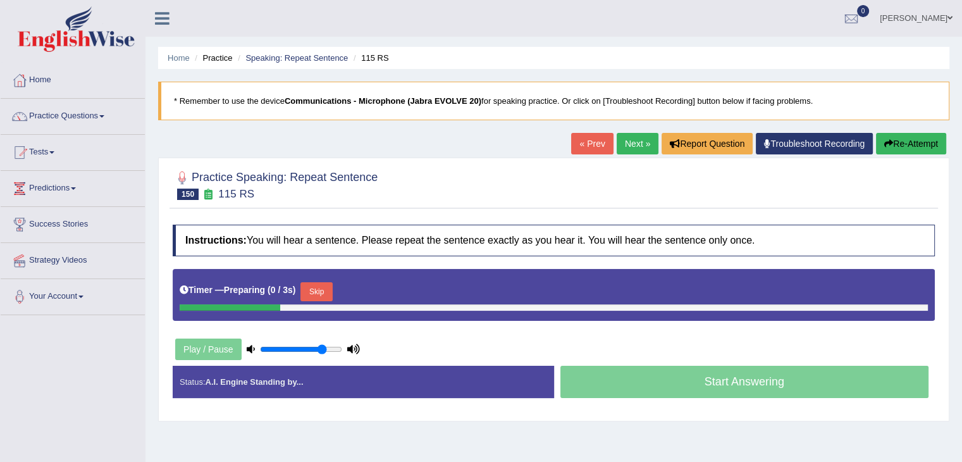
click at [332, 284] on button "Skip" at bounding box center [316, 291] width 32 height 19
click at [376, 290] on button "Skip" at bounding box center [372, 291] width 32 height 19
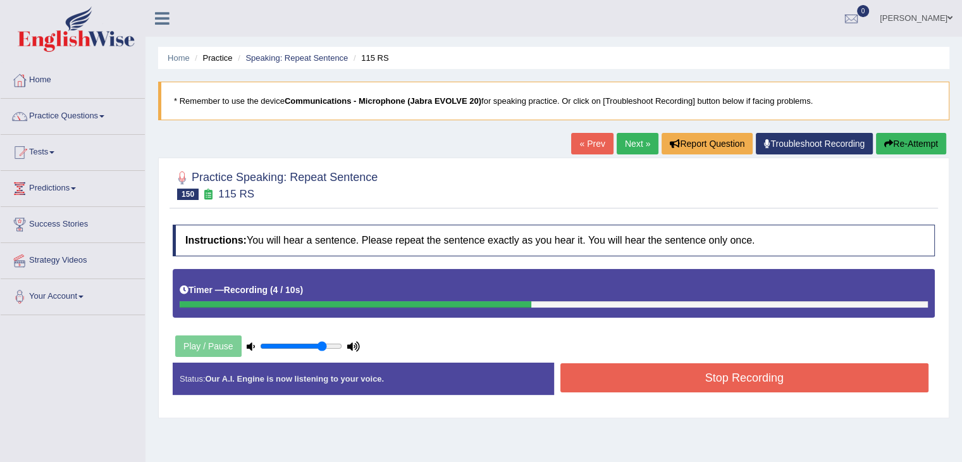
click at [691, 385] on button "Stop Recording" at bounding box center [745, 377] width 369 height 29
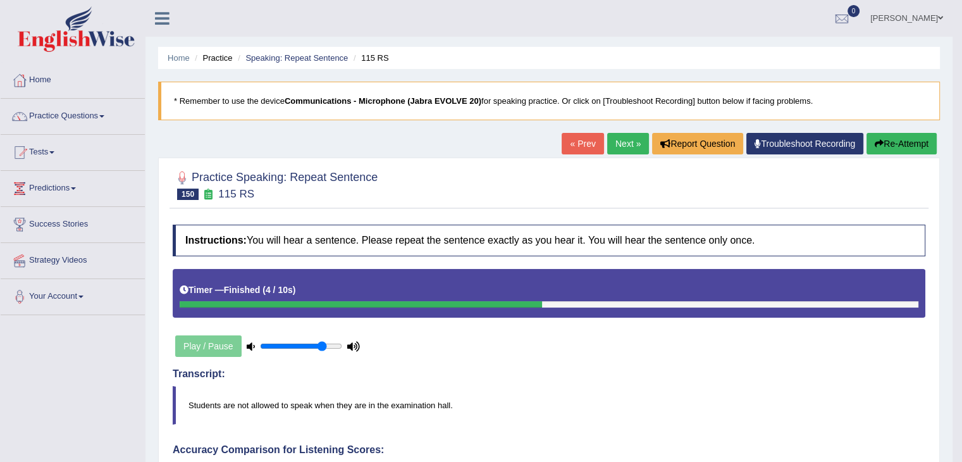
click at [616, 149] on link "Next »" at bounding box center [628, 144] width 42 height 22
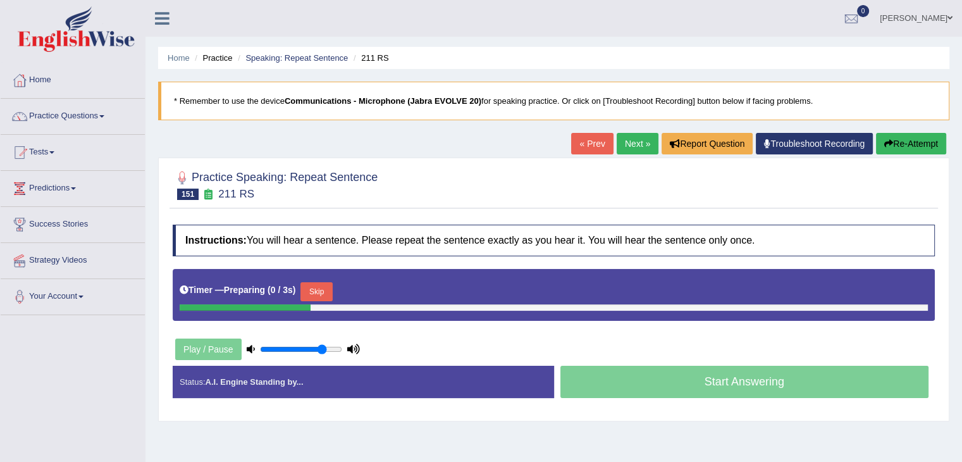
click at [332, 291] on button "Skip" at bounding box center [316, 291] width 32 height 19
click at [380, 297] on button "Skip" at bounding box center [372, 291] width 32 height 19
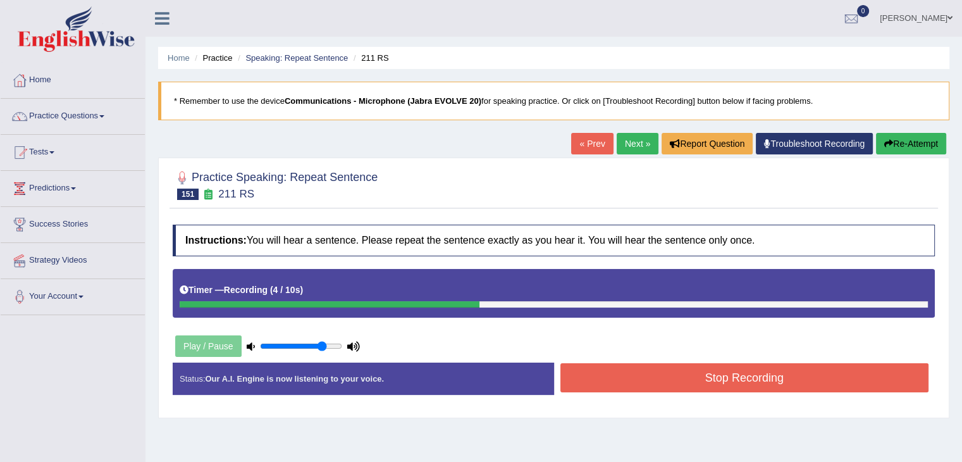
click at [621, 373] on button "Stop Recording" at bounding box center [745, 377] width 369 height 29
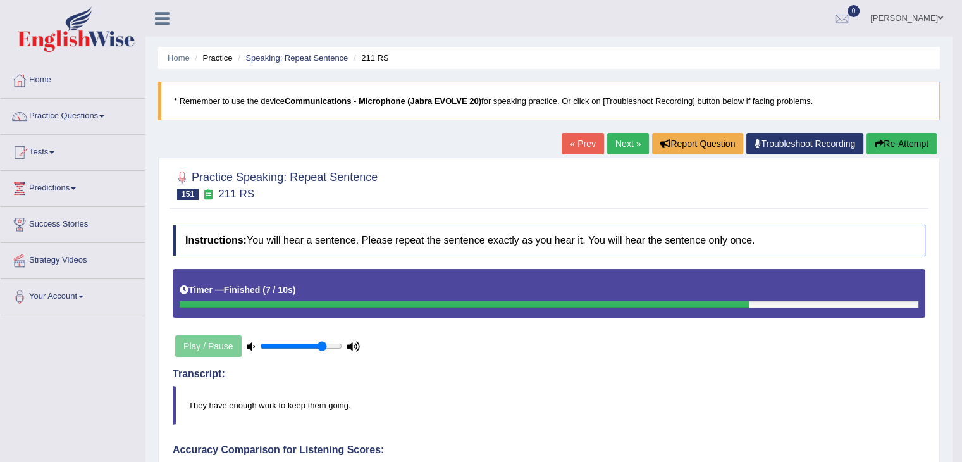
click at [619, 133] on link "Next »" at bounding box center [628, 144] width 42 height 22
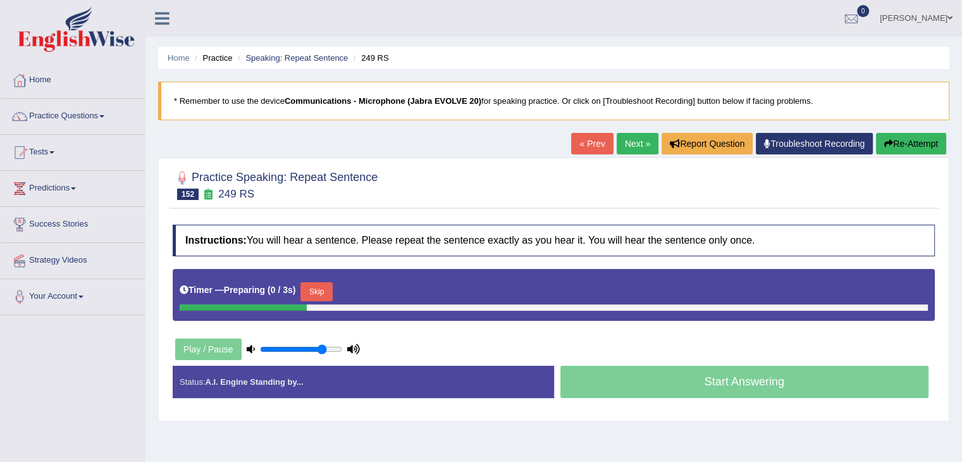
click at [324, 295] on button "Skip" at bounding box center [316, 291] width 32 height 19
click at [375, 297] on button "Skip" at bounding box center [372, 291] width 32 height 19
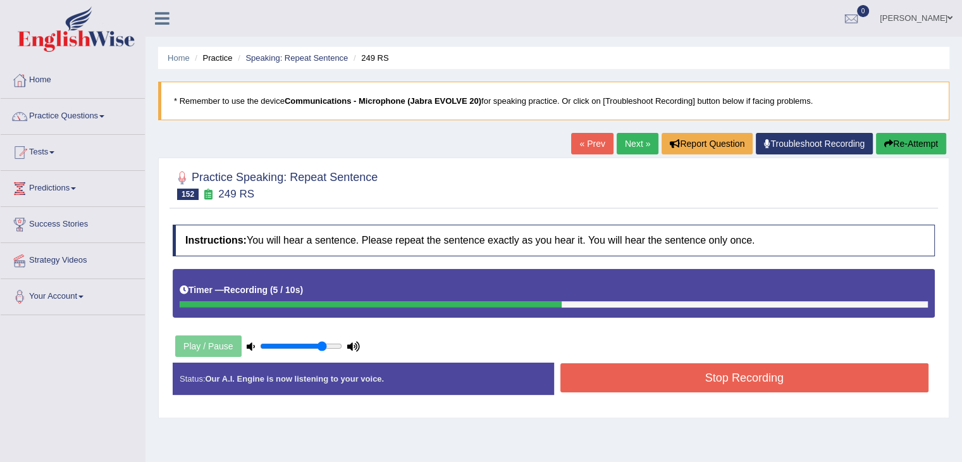
click at [644, 381] on button "Stop Recording" at bounding box center [745, 377] width 369 height 29
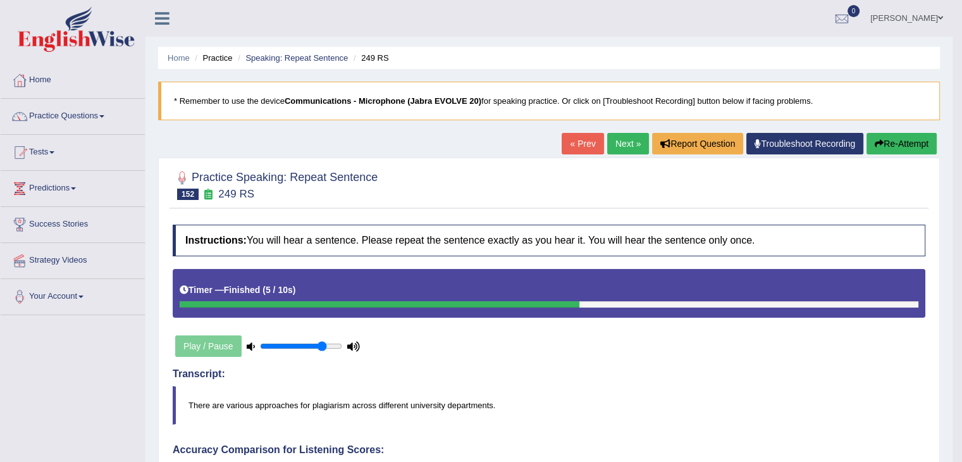
click at [623, 152] on link "Next »" at bounding box center [628, 144] width 42 height 22
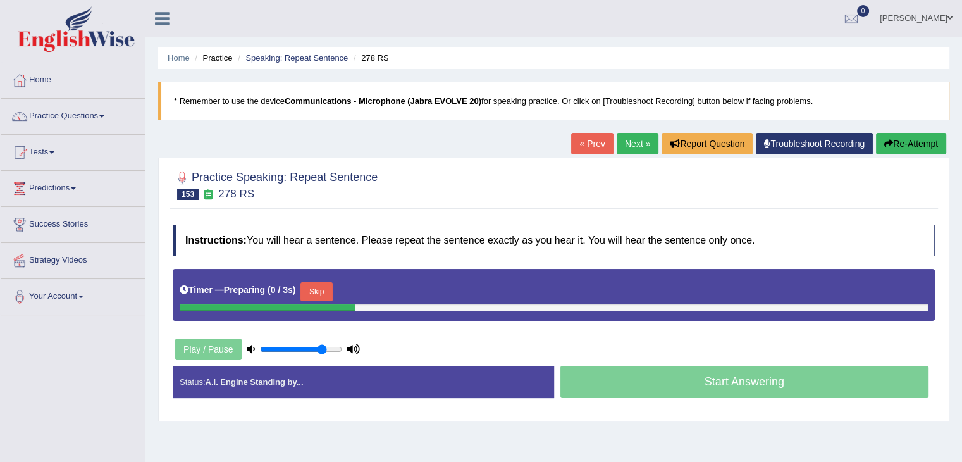
click at [332, 284] on button "Skip" at bounding box center [316, 291] width 32 height 19
click at [371, 282] on button "Skip" at bounding box center [372, 291] width 32 height 19
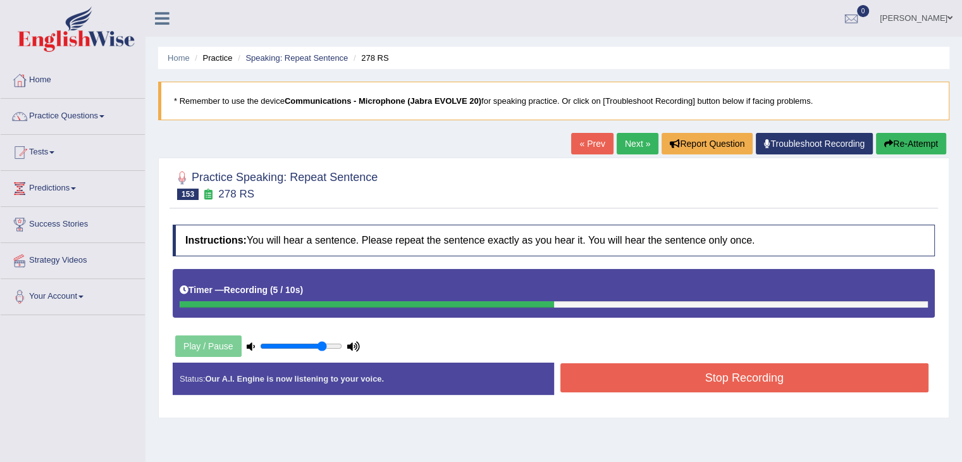
click at [638, 377] on button "Stop Recording" at bounding box center [745, 377] width 369 height 29
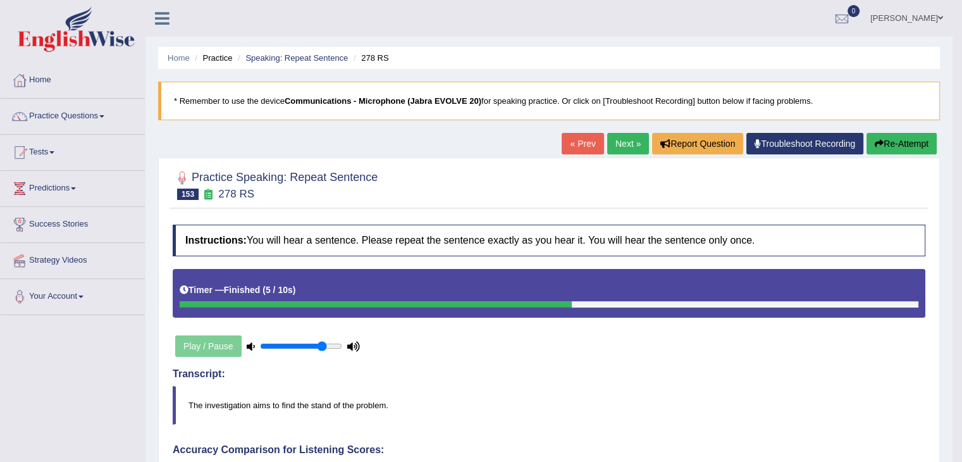
click at [620, 146] on link "Next »" at bounding box center [628, 144] width 42 height 22
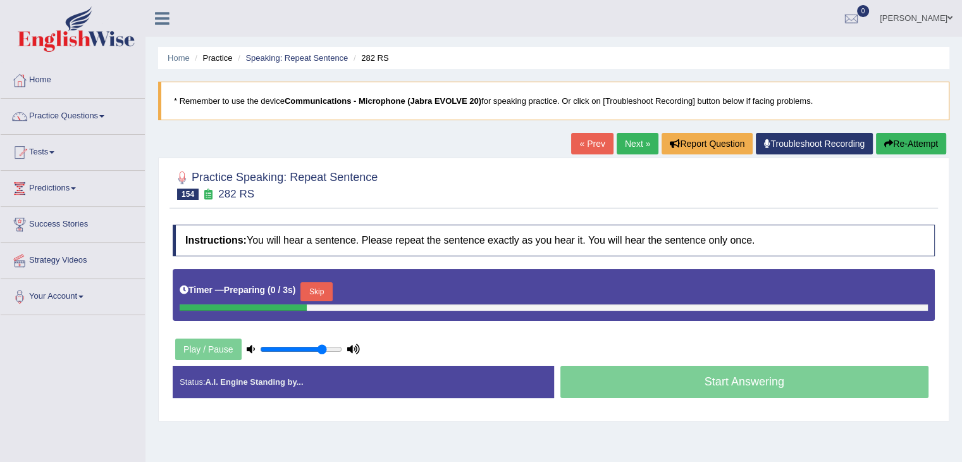
click at [315, 283] on button "Skip" at bounding box center [316, 291] width 32 height 19
click at [376, 292] on button "Skip" at bounding box center [372, 291] width 32 height 19
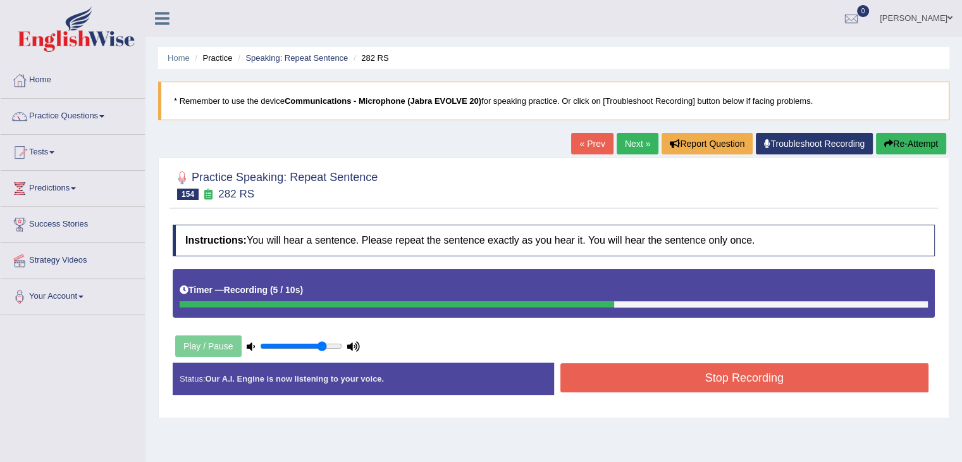
click at [612, 372] on button "Stop Recording" at bounding box center [745, 377] width 369 height 29
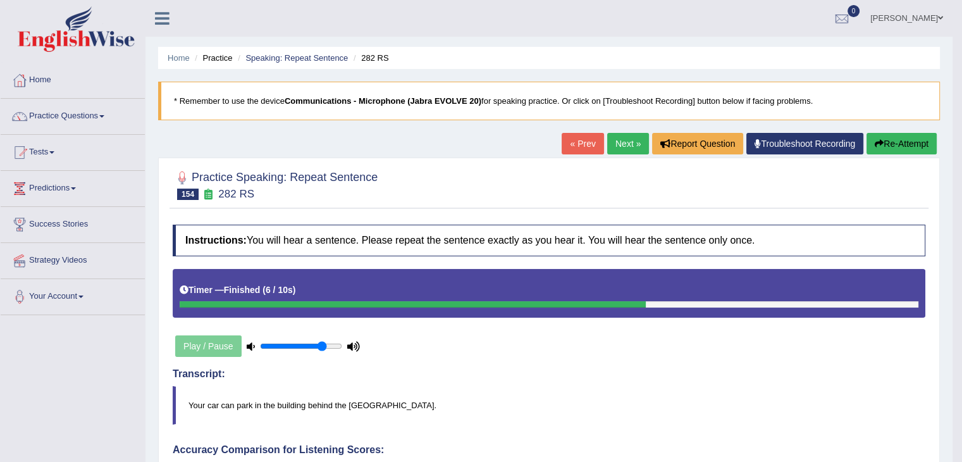
click at [617, 133] on link "Next »" at bounding box center [628, 144] width 42 height 22
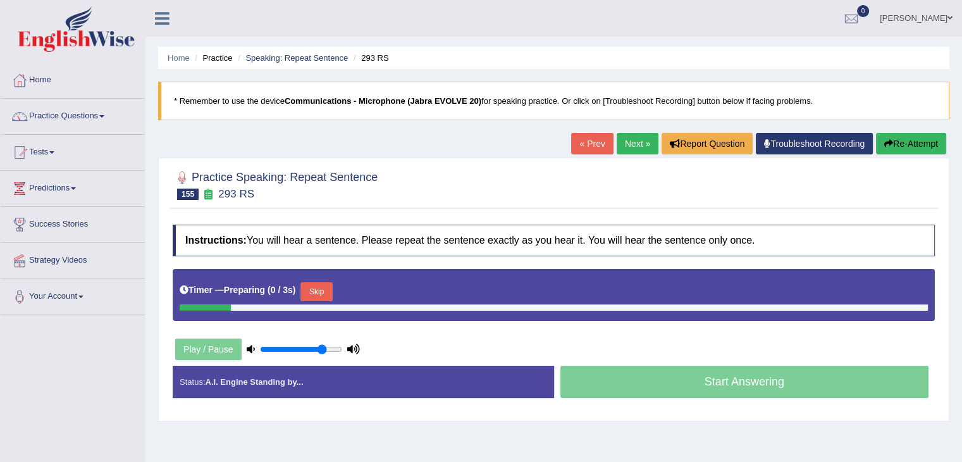
click at [327, 282] on button "Skip" at bounding box center [316, 291] width 32 height 19
click at [380, 294] on button "Skip" at bounding box center [372, 291] width 32 height 19
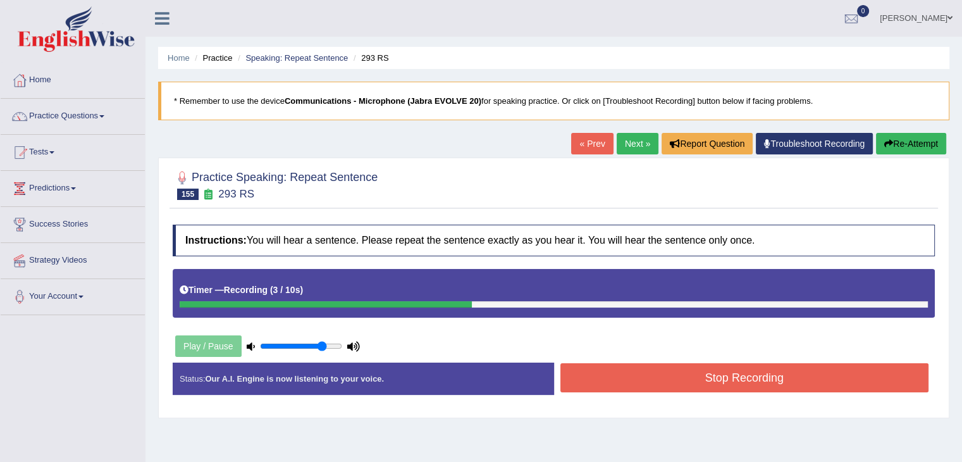
click at [677, 381] on button "Stop Recording" at bounding box center [745, 377] width 369 height 29
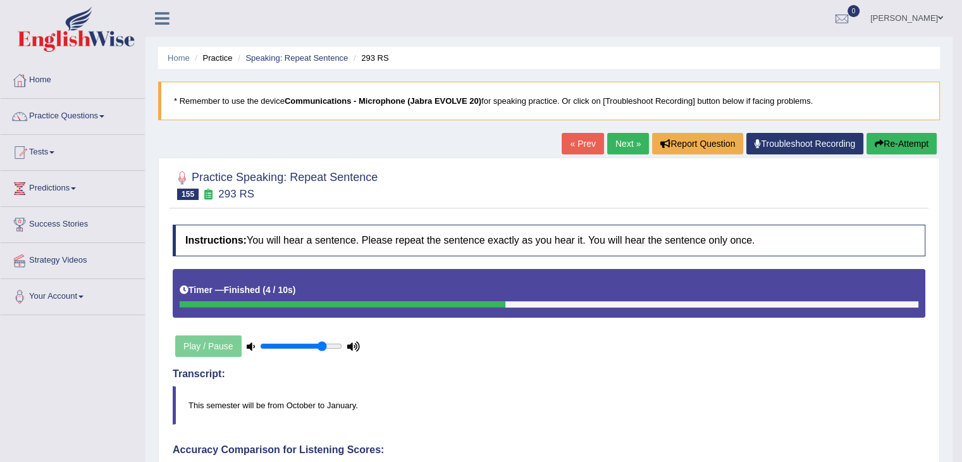
click at [631, 133] on link "Next »" at bounding box center [628, 144] width 42 height 22
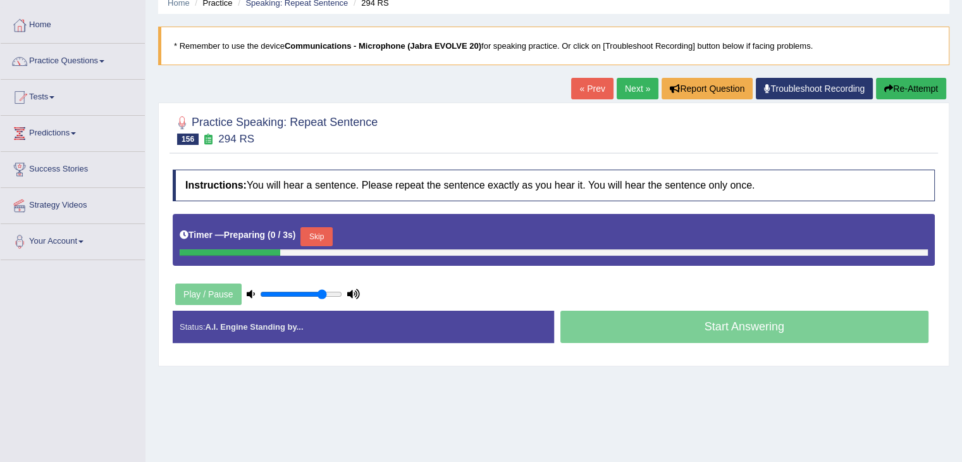
scroll to position [202, 0]
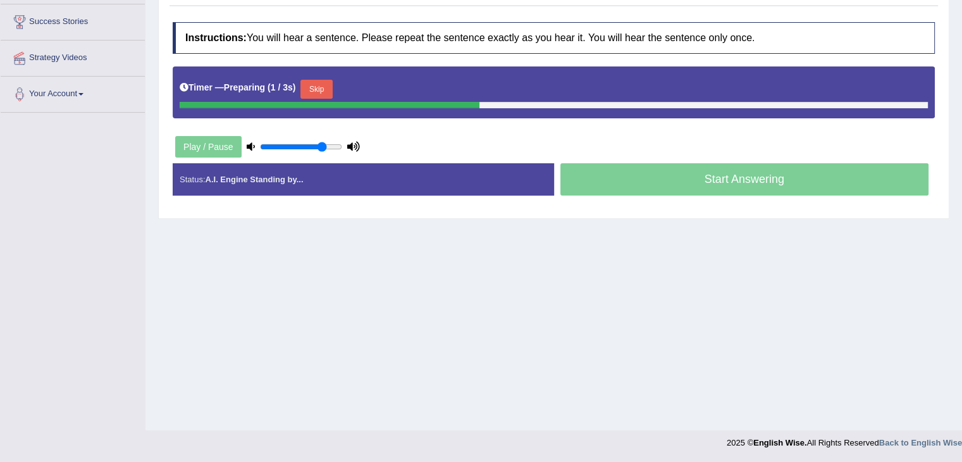
click at [322, 80] on button "Skip" at bounding box center [316, 89] width 32 height 19
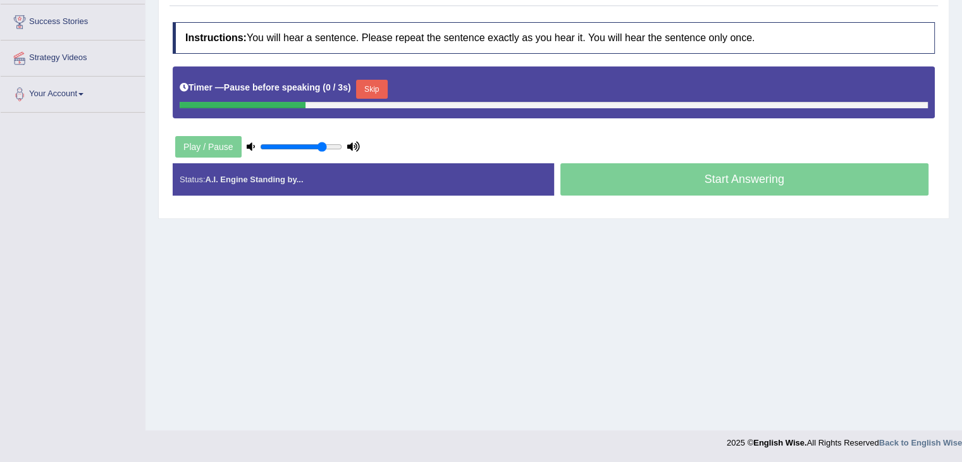
click at [377, 91] on button "Skip" at bounding box center [372, 89] width 32 height 19
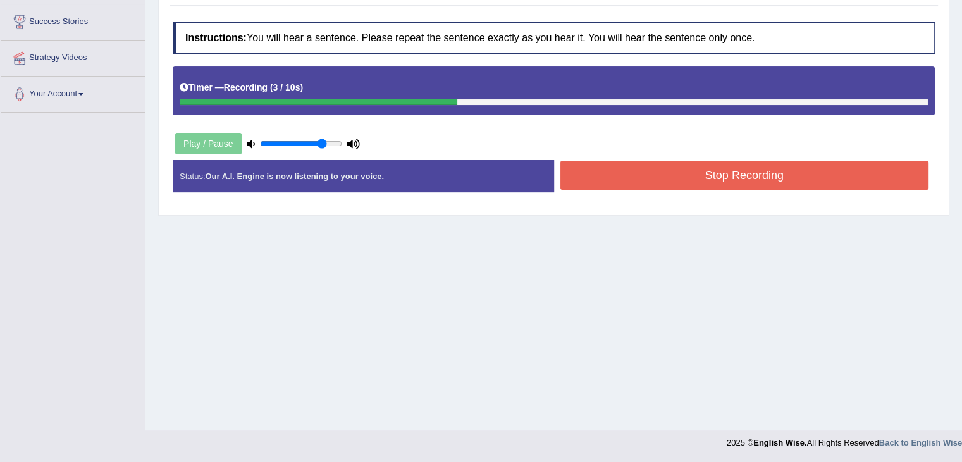
click at [769, 174] on button "Stop Recording" at bounding box center [745, 175] width 369 height 29
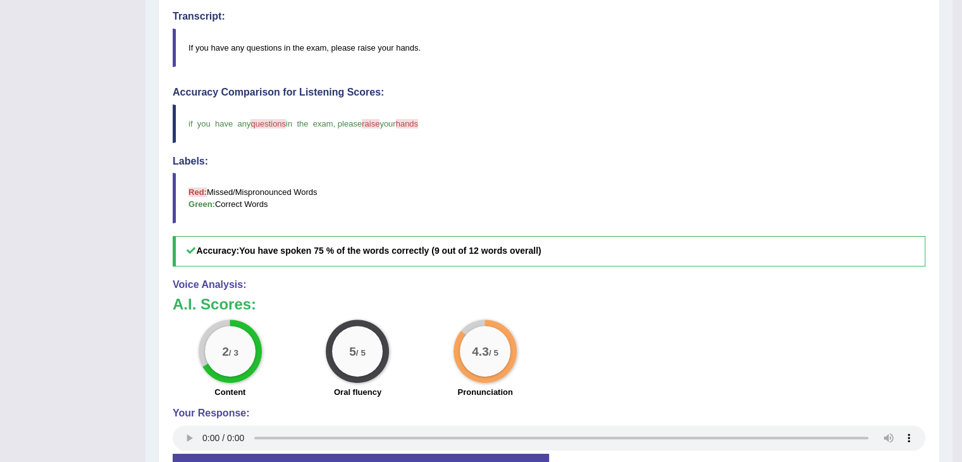
scroll to position [0, 0]
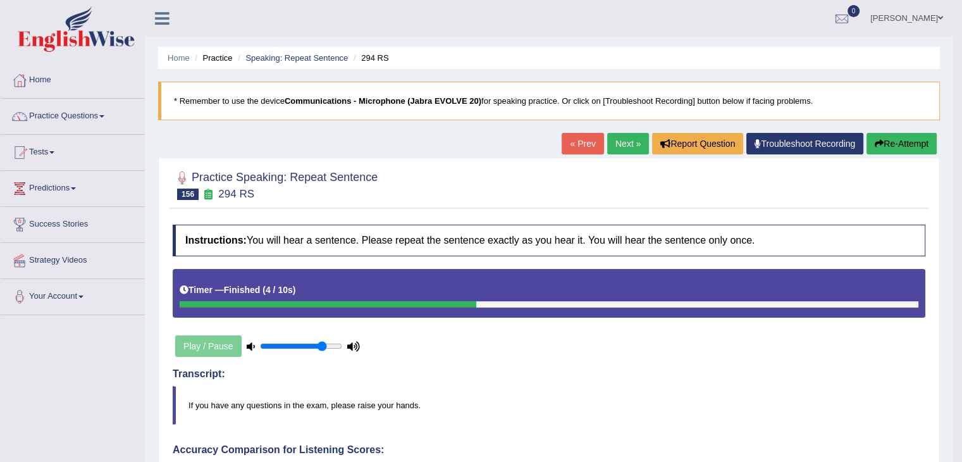
click at [621, 139] on link "Next »" at bounding box center [628, 144] width 42 height 22
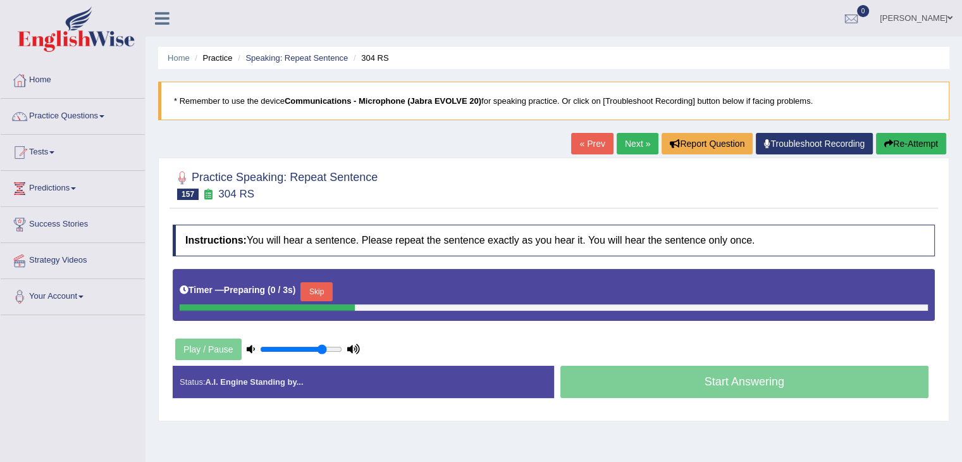
click at [324, 288] on button "Skip" at bounding box center [316, 291] width 32 height 19
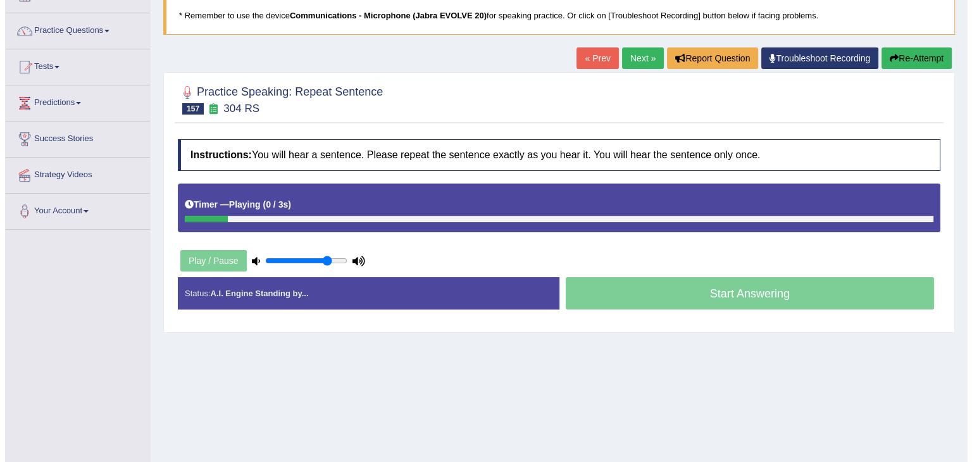
scroll to position [164, 0]
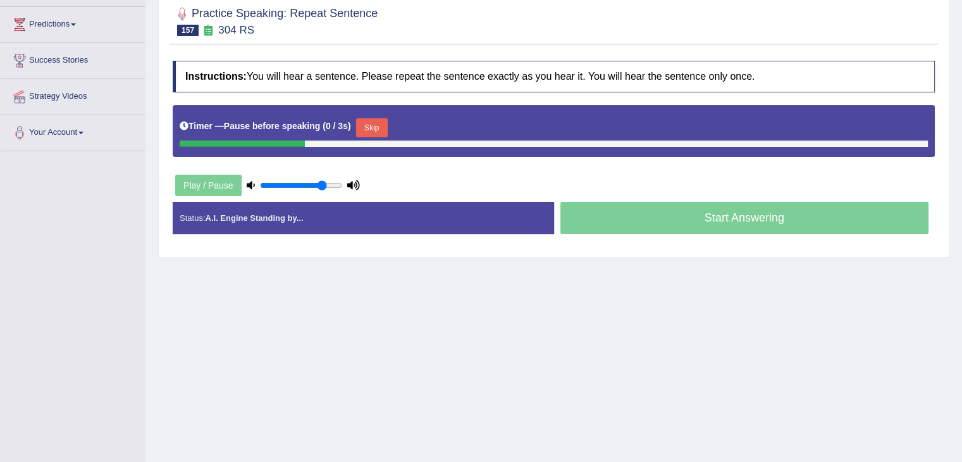
click at [377, 129] on button "Skip" at bounding box center [372, 127] width 32 height 19
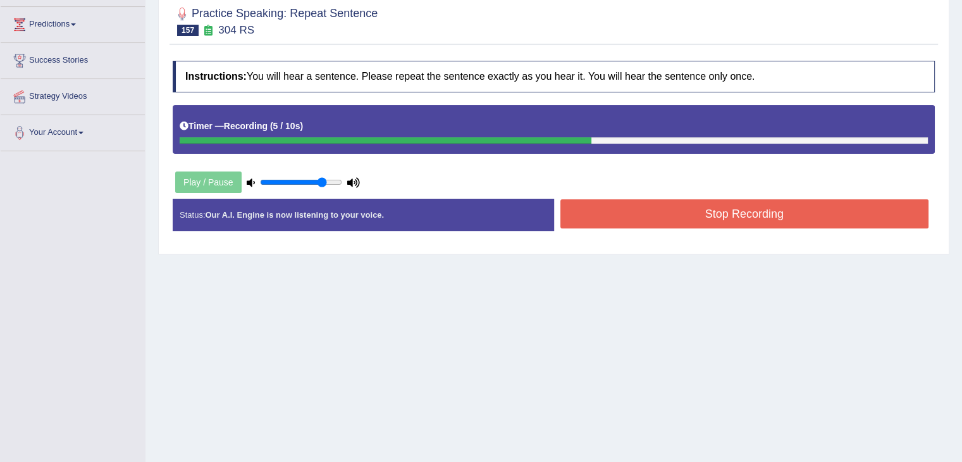
click at [610, 205] on button "Stop Recording" at bounding box center [745, 213] width 369 height 29
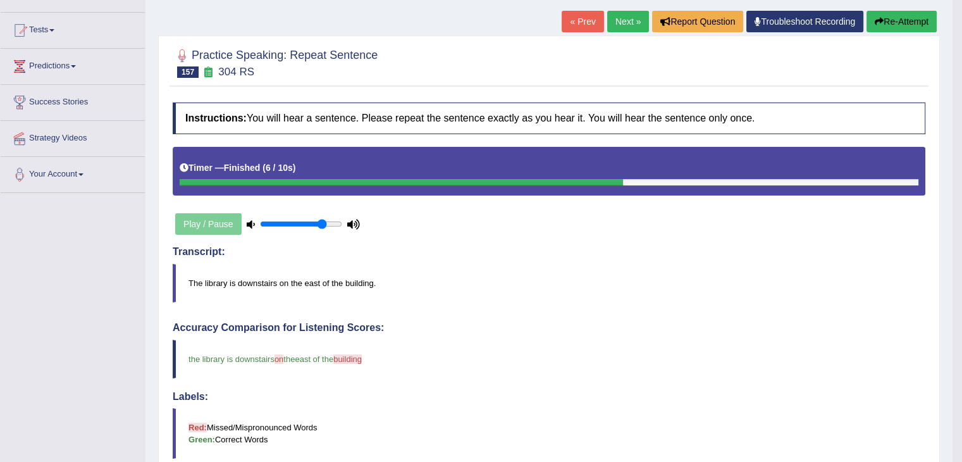
scroll to position [0, 0]
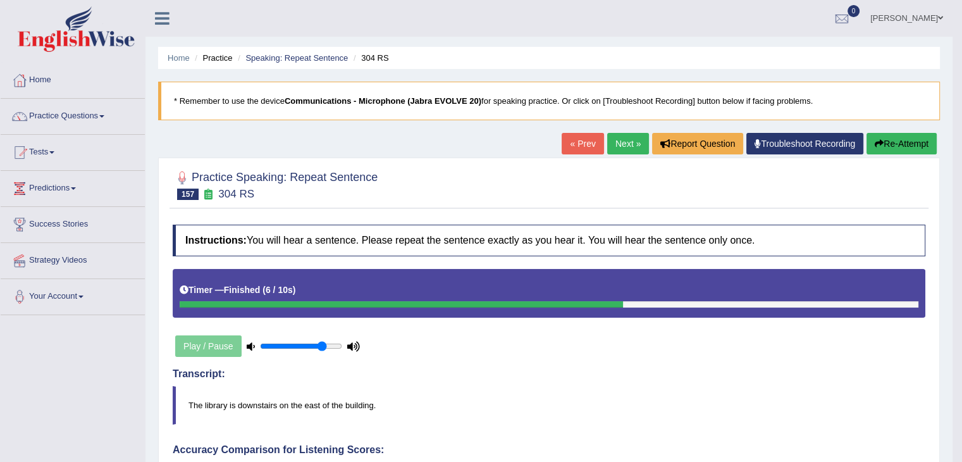
click at [610, 145] on link "Next »" at bounding box center [628, 144] width 42 height 22
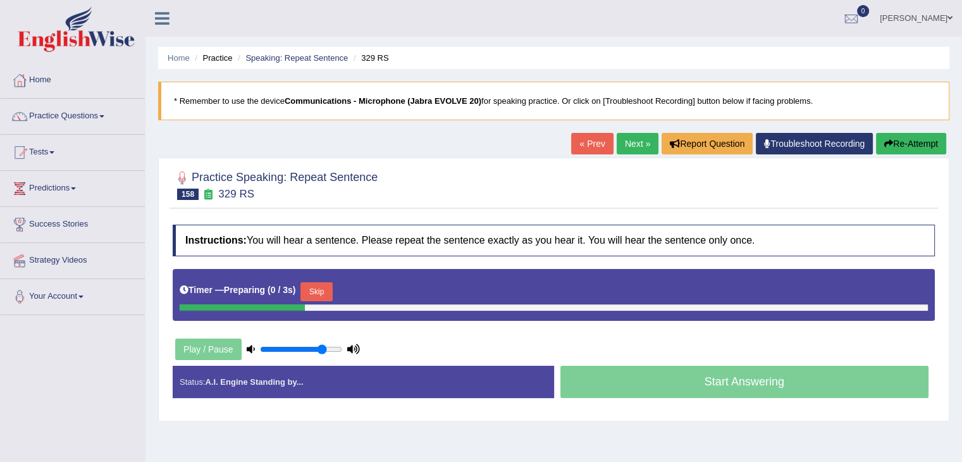
click at [319, 289] on button "Skip" at bounding box center [316, 291] width 32 height 19
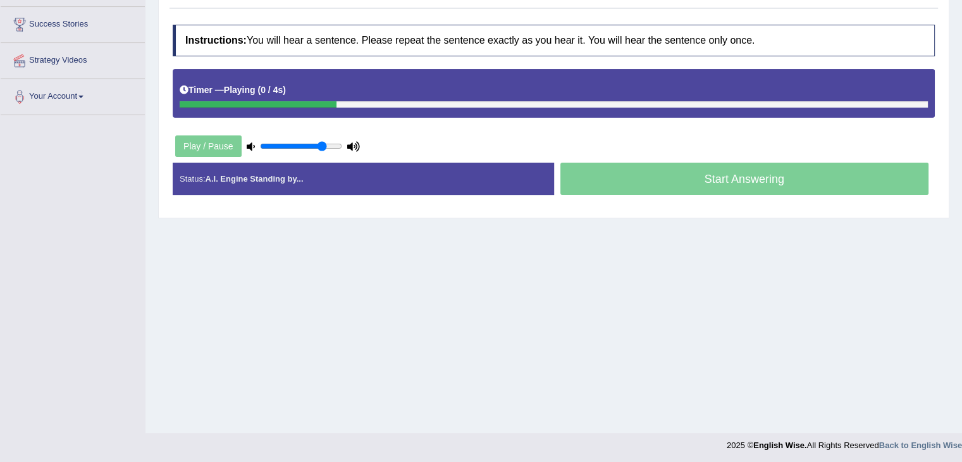
scroll to position [202, 0]
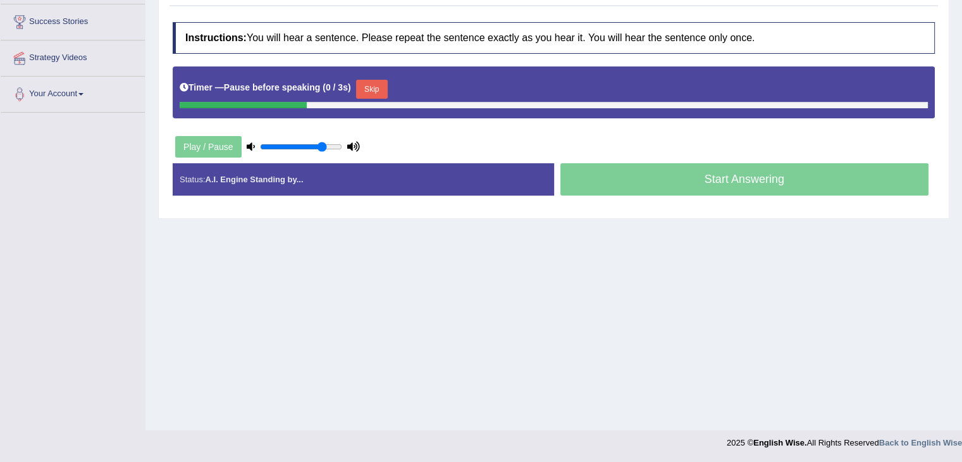
click at [384, 81] on button "Skip" at bounding box center [372, 89] width 32 height 19
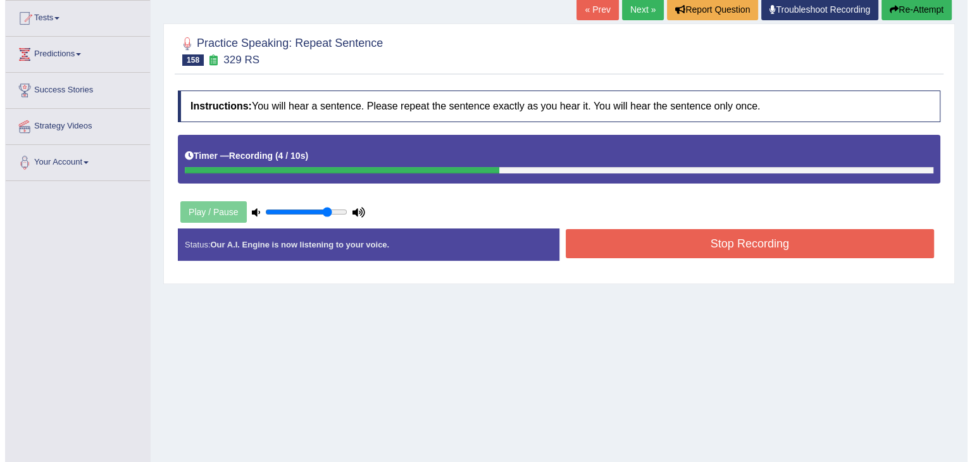
scroll to position [132, 0]
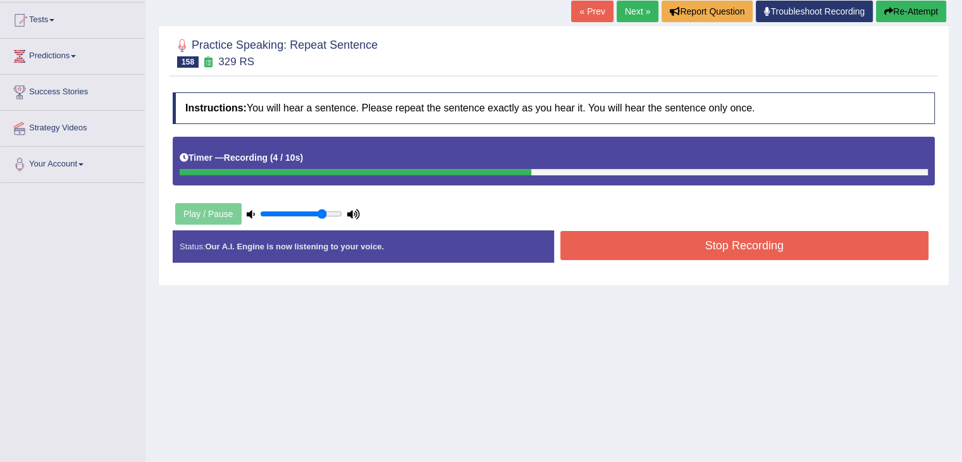
click at [663, 235] on button "Stop Recording" at bounding box center [745, 245] width 369 height 29
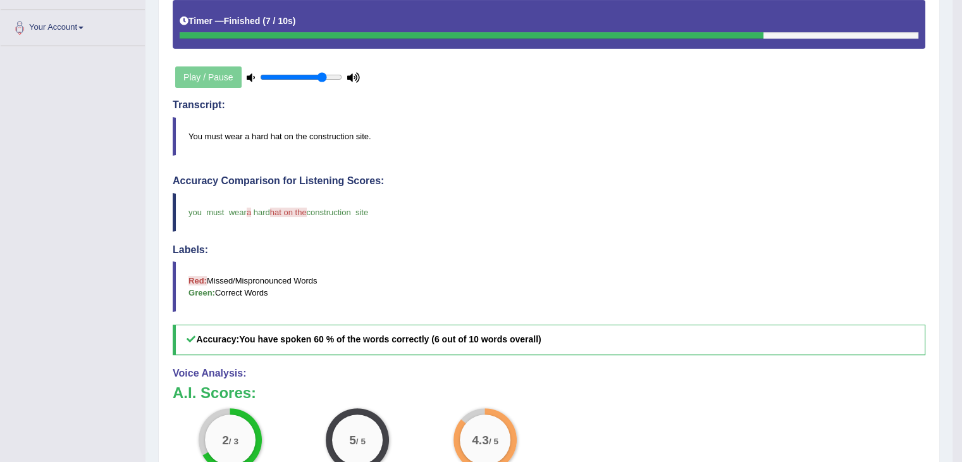
scroll to position [0, 0]
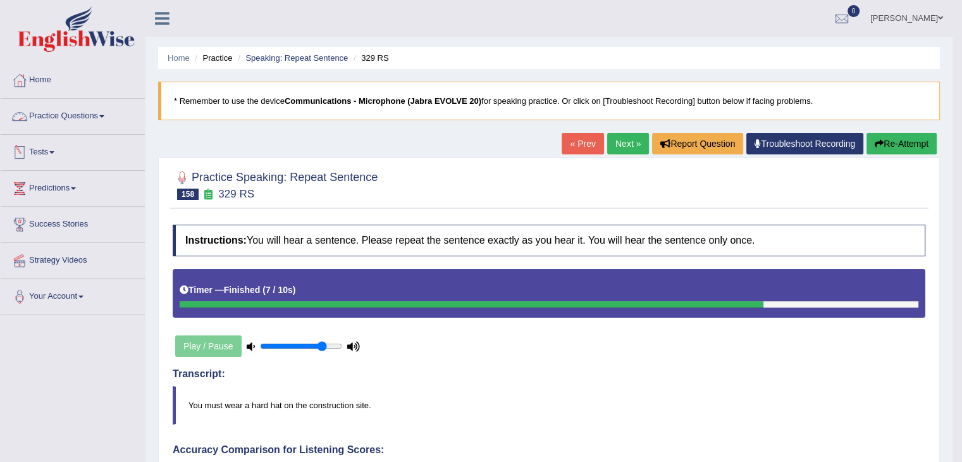
click at [82, 117] on link "Practice Questions" at bounding box center [73, 115] width 144 height 32
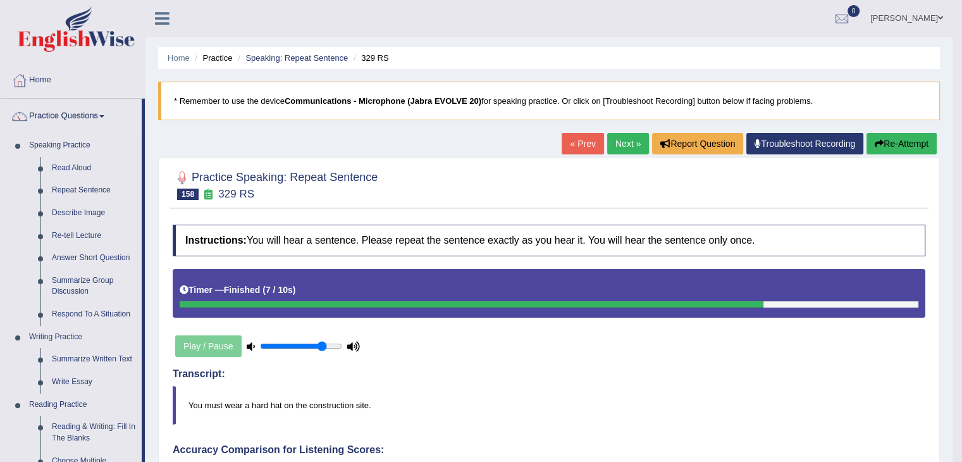
scroll to position [404, 0]
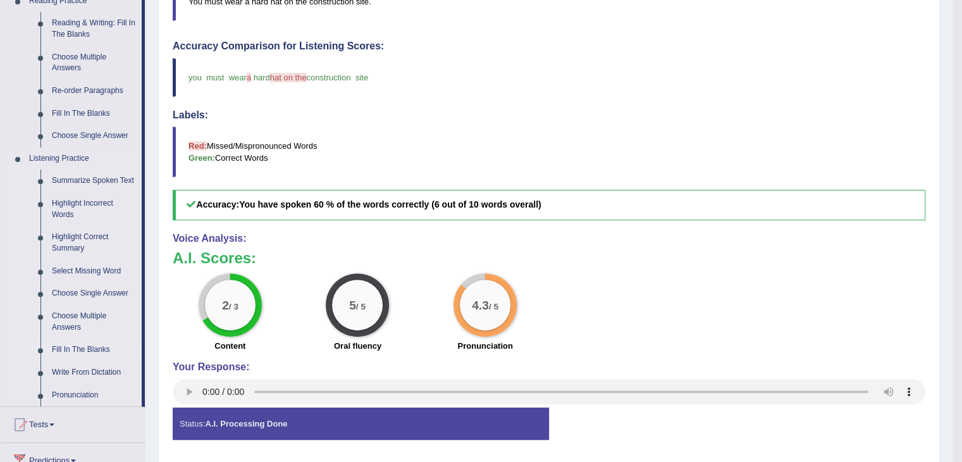
click at [65, 354] on link "Fill In The Blanks" at bounding box center [94, 349] width 96 height 23
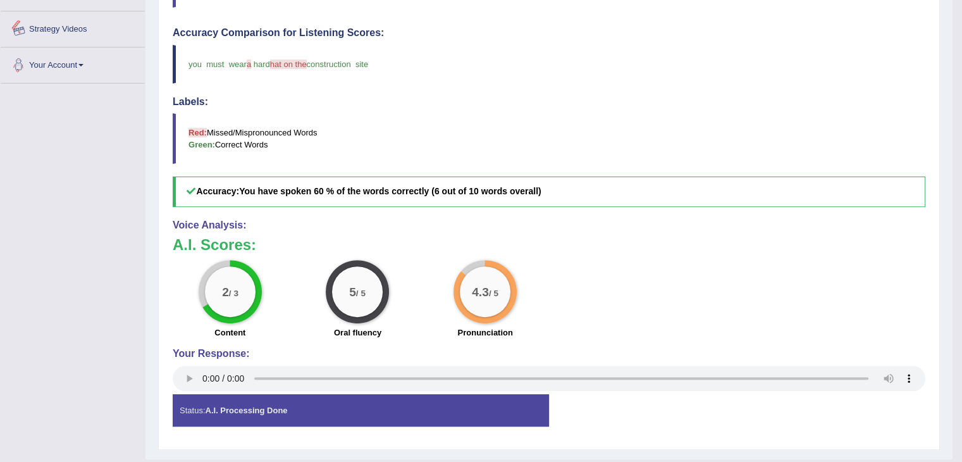
scroll to position [444, 0]
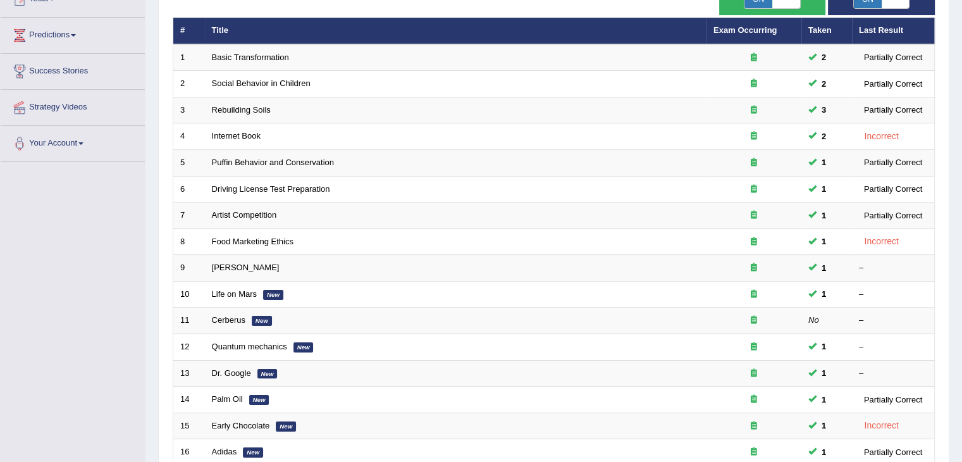
scroll to position [149, 0]
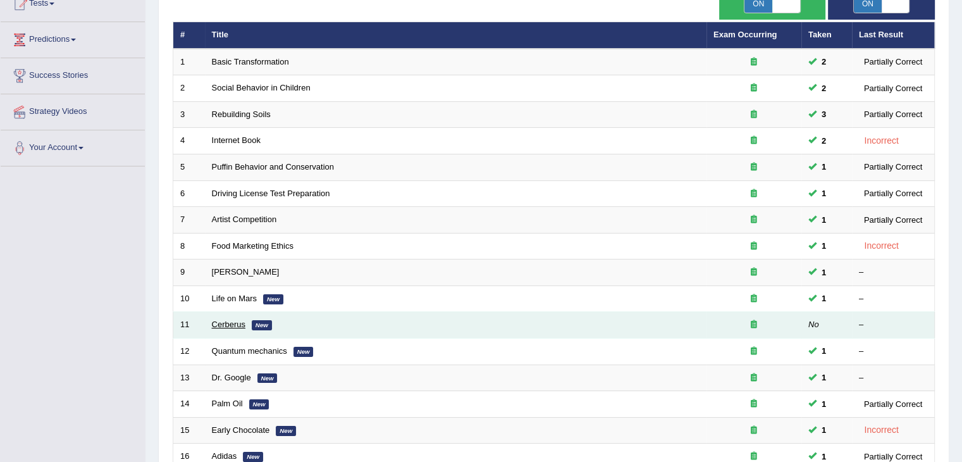
click at [216, 326] on link "Cerberus" at bounding box center [229, 323] width 34 height 9
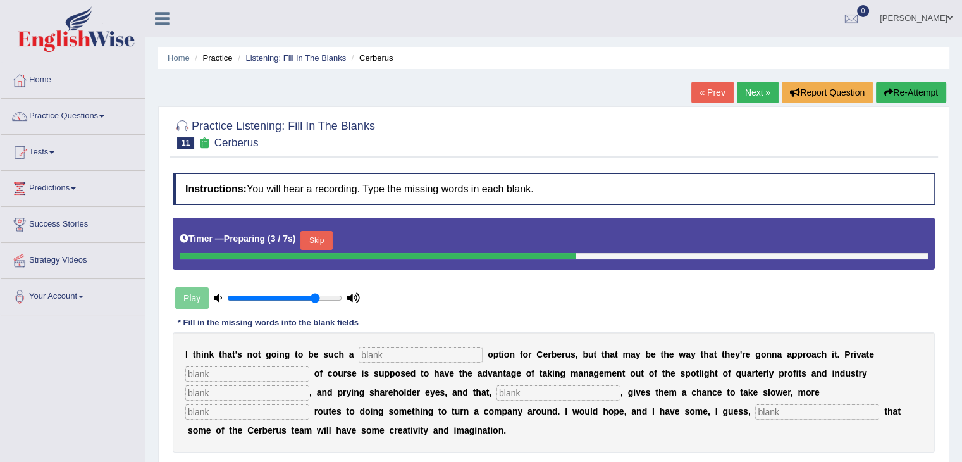
click at [332, 235] on button "Skip" at bounding box center [316, 240] width 32 height 19
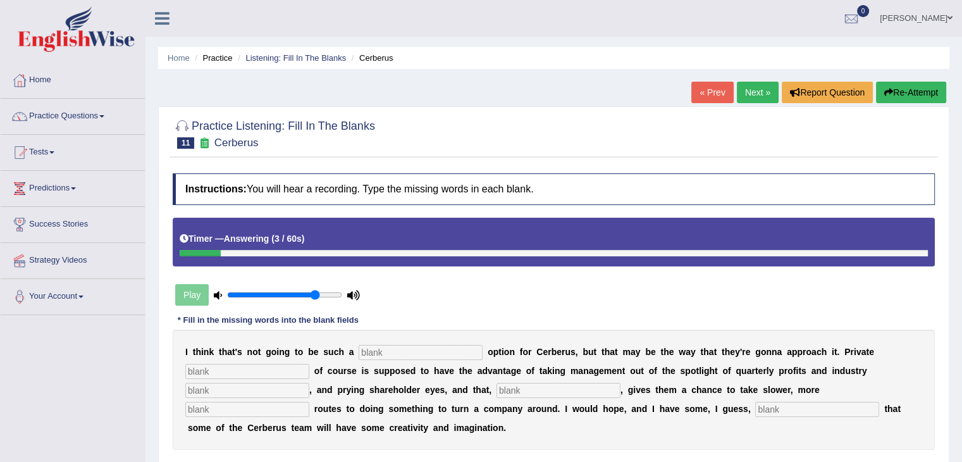
click at [388, 357] on input "text" at bounding box center [421, 352] width 124 height 15
type input "vibal"
click at [268, 369] on input "text" at bounding box center [247, 371] width 124 height 15
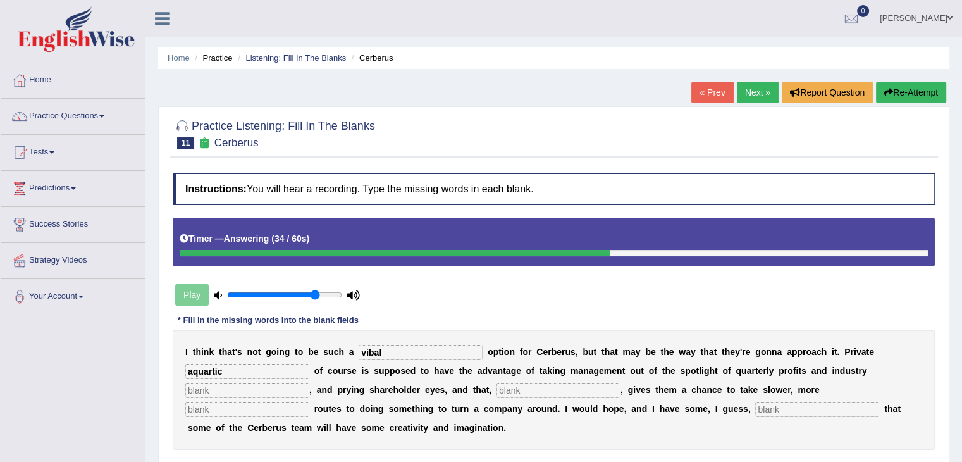
type input "aquartic"
click at [287, 383] on input "text" at bounding box center [247, 390] width 124 height 15
type input "analysis"
click at [254, 413] on input "text" at bounding box center [247, 409] width 124 height 15
click at [547, 379] on div "I t h i n k t h a t ' s n o t g o i n g t o b e s u c h a vibal o p t i o n f o…" at bounding box center [554, 390] width 762 height 120
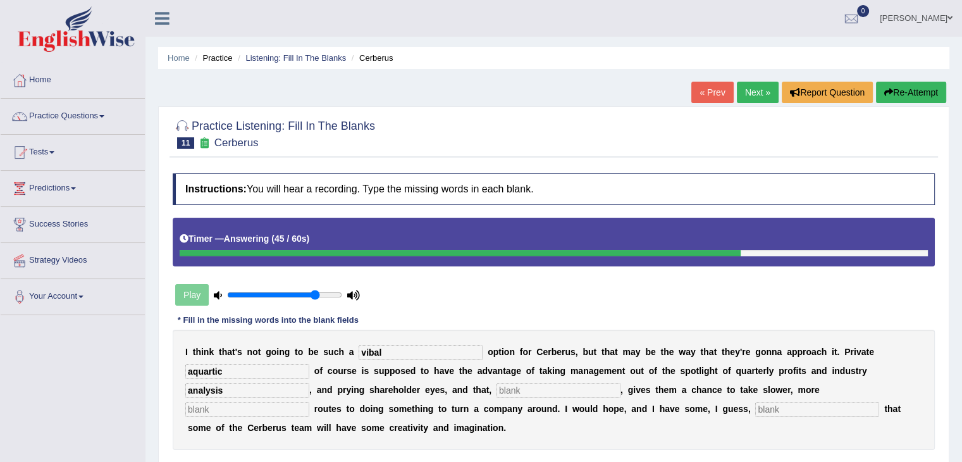
click at [533, 389] on input "text" at bounding box center [559, 390] width 124 height 15
type input "hypertica"
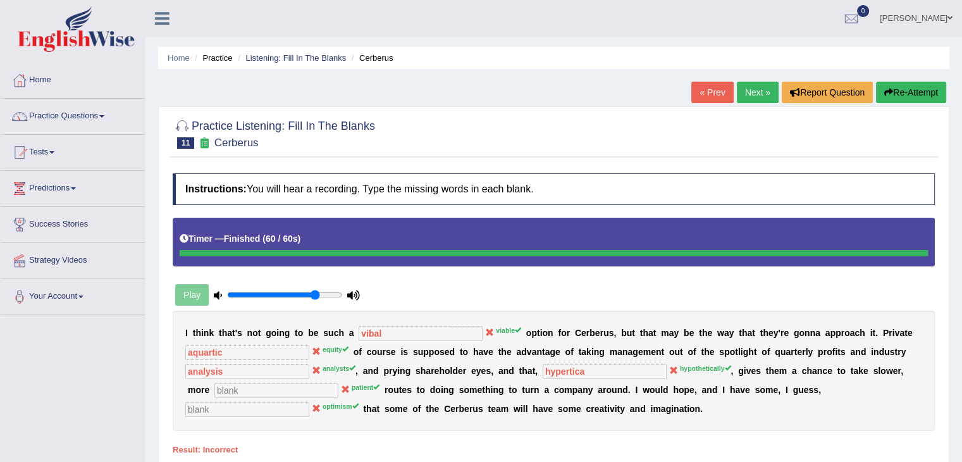
click at [750, 87] on link "Next »" at bounding box center [758, 93] width 42 height 22
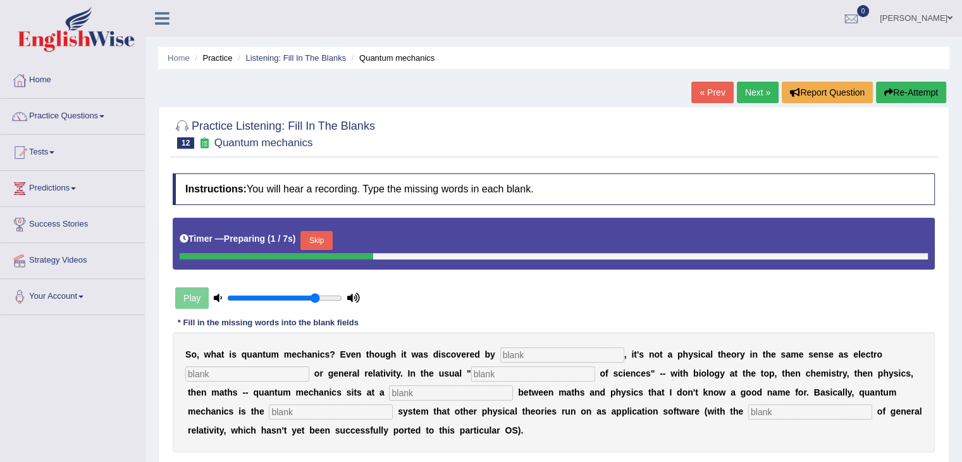
click at [319, 247] on button "Skip" at bounding box center [316, 240] width 32 height 19
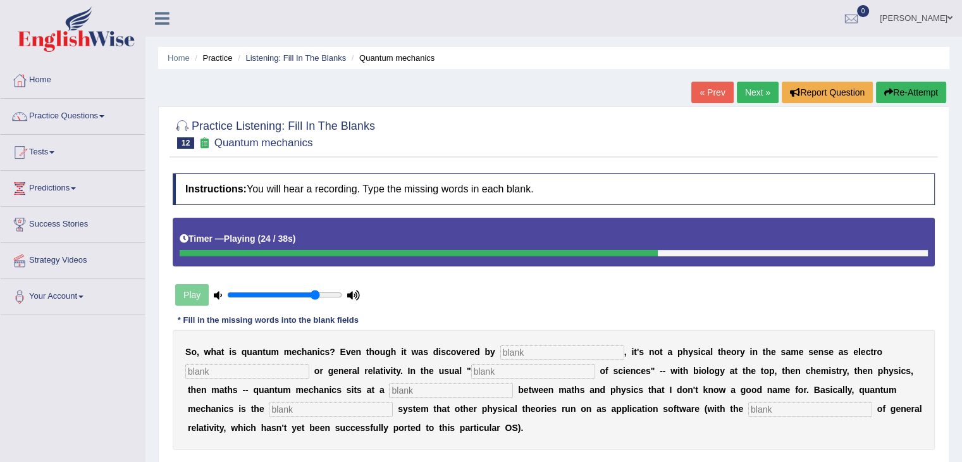
click at [927, 87] on button "Re-Attempt" at bounding box center [911, 93] width 70 height 22
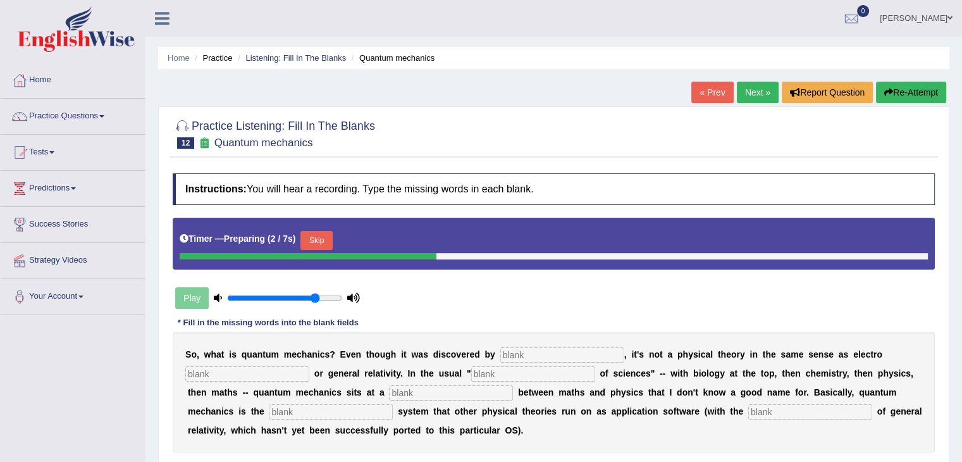
click at [315, 241] on button "Skip" at bounding box center [316, 240] width 32 height 19
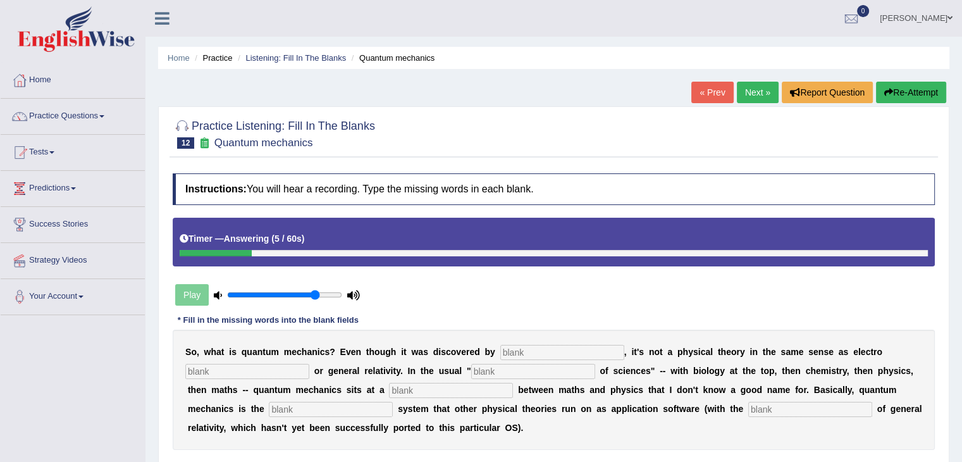
click at [534, 349] on input "text" at bounding box center [562, 352] width 124 height 15
type input "physist"
click at [551, 368] on input "text" at bounding box center [533, 371] width 124 height 15
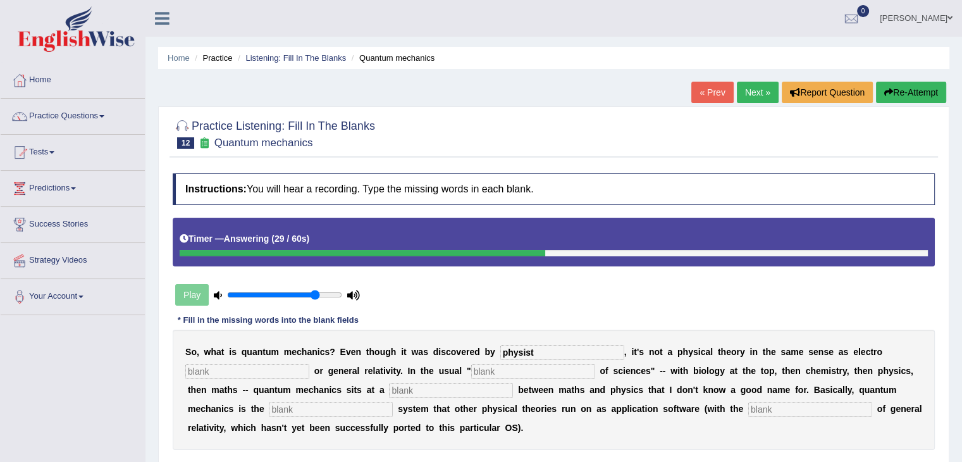
click at [259, 370] on input "text" at bounding box center [247, 371] width 124 height 15
type input "magtiusm"
click at [529, 372] on input "text" at bounding box center [533, 371] width 124 height 15
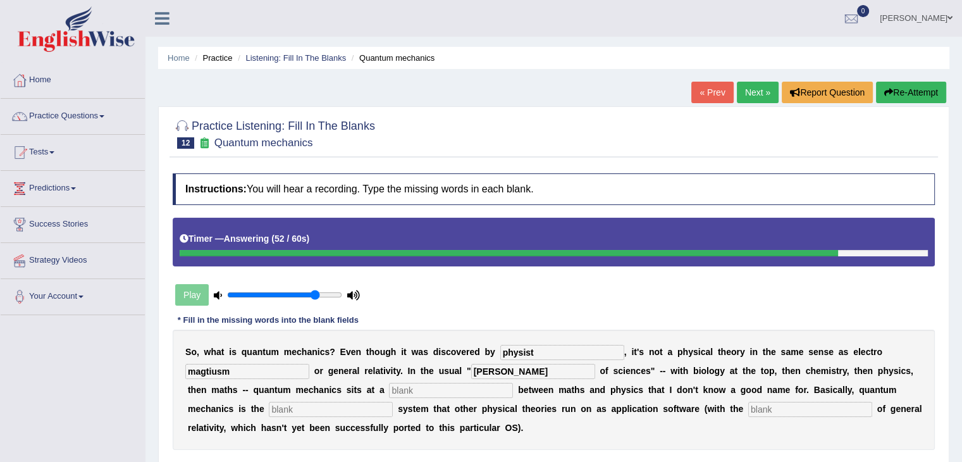
type input "huger rocky"
click at [430, 388] on input "text" at bounding box center [451, 390] width 124 height 15
type input "level"
click at [318, 409] on input "text" at bounding box center [331, 409] width 124 height 15
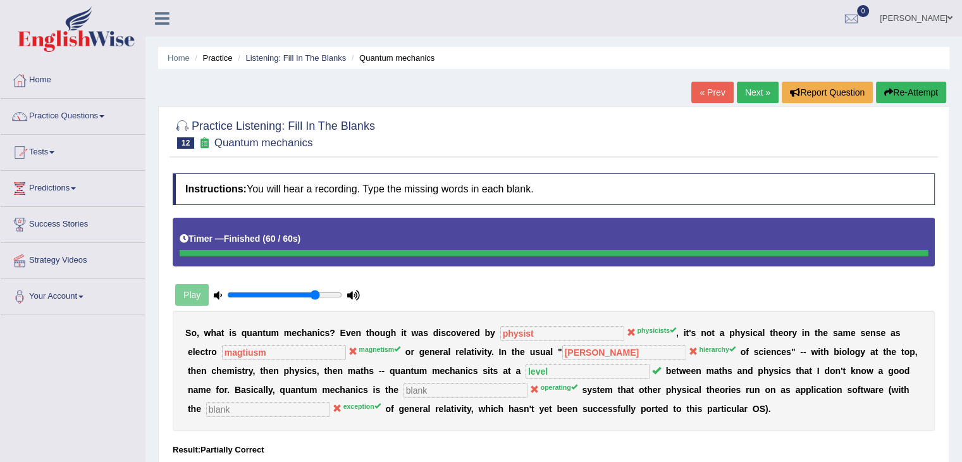
click at [749, 85] on link "Next »" at bounding box center [758, 93] width 42 height 22
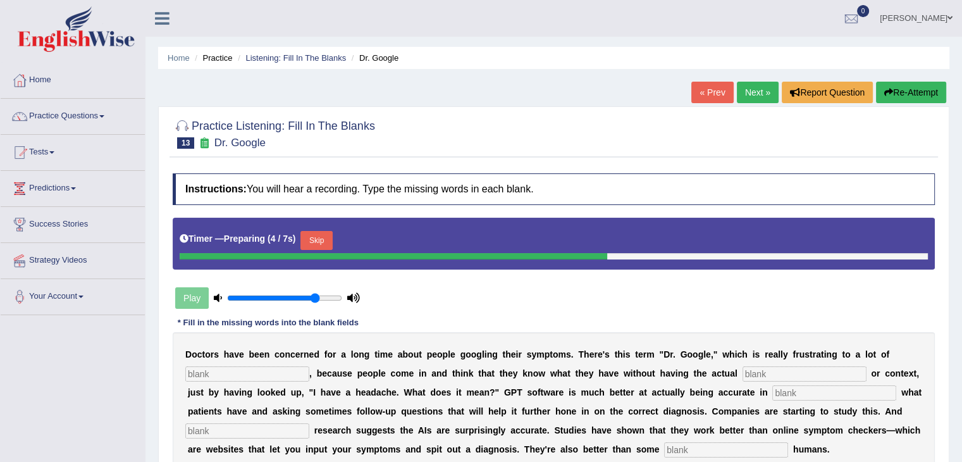
click at [321, 233] on button "Skip" at bounding box center [316, 240] width 32 height 19
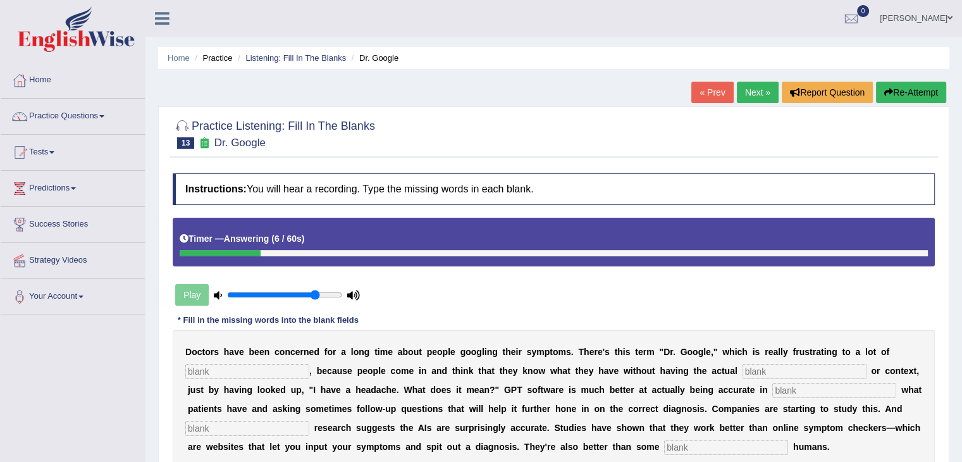
click at [709, 452] on input "text" at bounding box center [726, 447] width 124 height 15
type input "untrains"
click at [263, 431] on input "text" at bounding box center [247, 428] width 124 height 15
type input "online"
click at [780, 386] on input "text" at bounding box center [834, 390] width 124 height 15
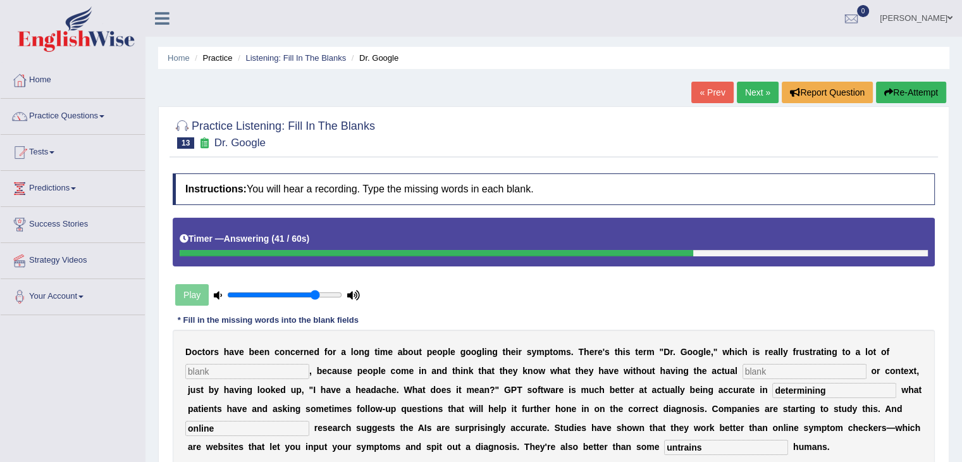
type input "determining"
click at [777, 367] on input "text" at bounding box center [805, 371] width 124 height 15
type input "expertise"
click at [237, 377] on div "D o c t o r s h a v e b e e n c o n c e r n e d f o r a l o n g t i m e a b o u…" at bounding box center [554, 399] width 762 height 139
click at [199, 387] on b "s" at bounding box center [197, 390] width 5 height 10
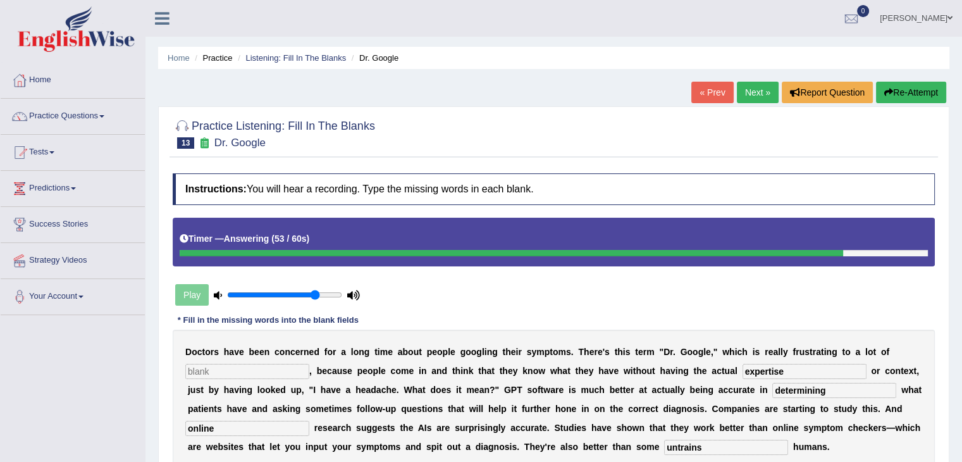
click at [228, 364] on input "text" at bounding box center [247, 371] width 124 height 15
click at [218, 371] on input "text" at bounding box center [247, 371] width 124 height 15
type input "phys"
